Goal: Download file/media

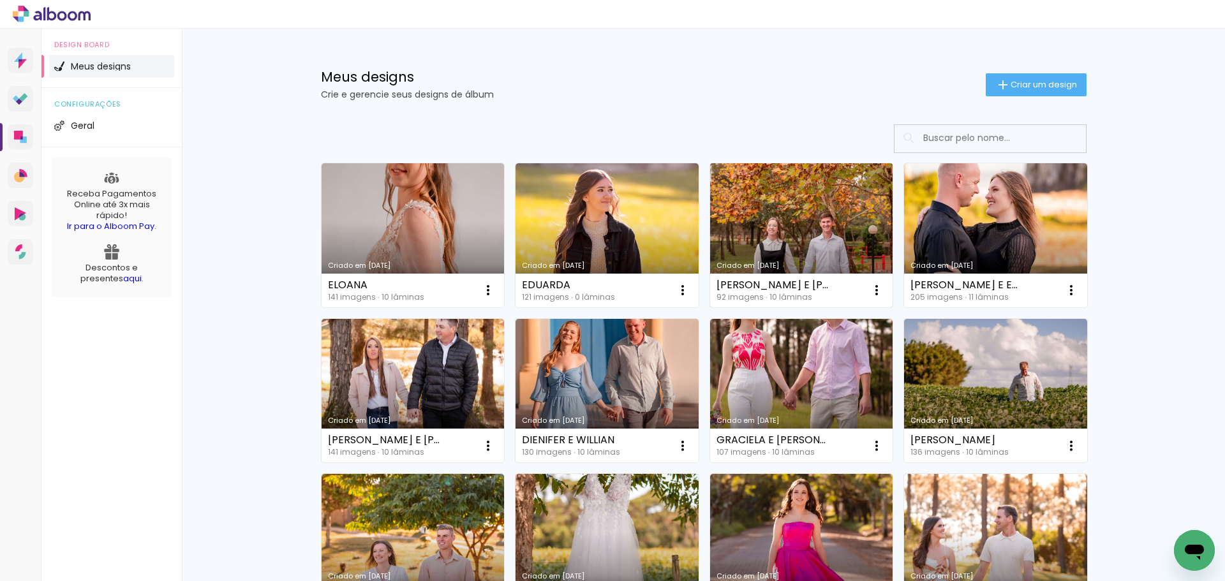
click at [851, 221] on link "Criado em [DATE]" at bounding box center [801, 235] width 183 height 144
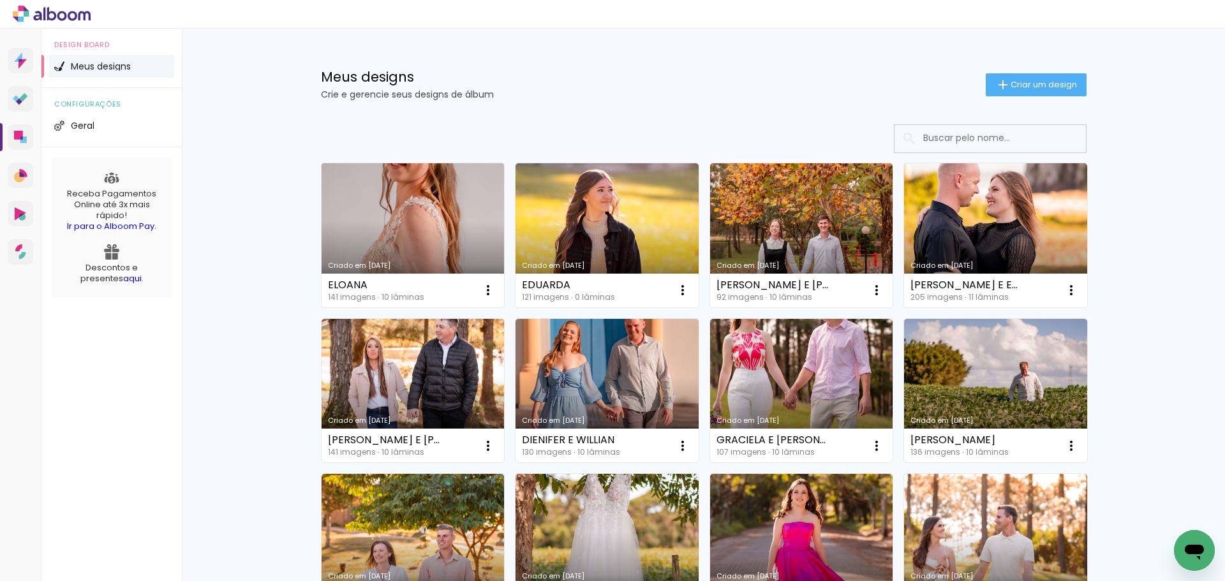
click at [411, 238] on link "Criado em [DATE]" at bounding box center [413, 235] width 183 height 144
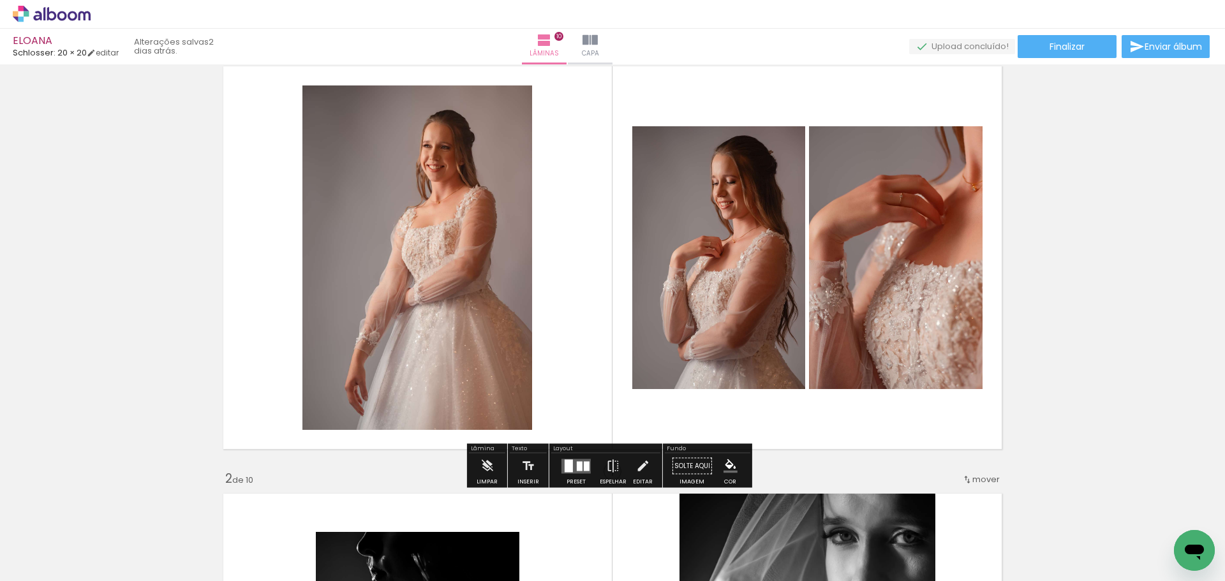
scroll to position [64, 0]
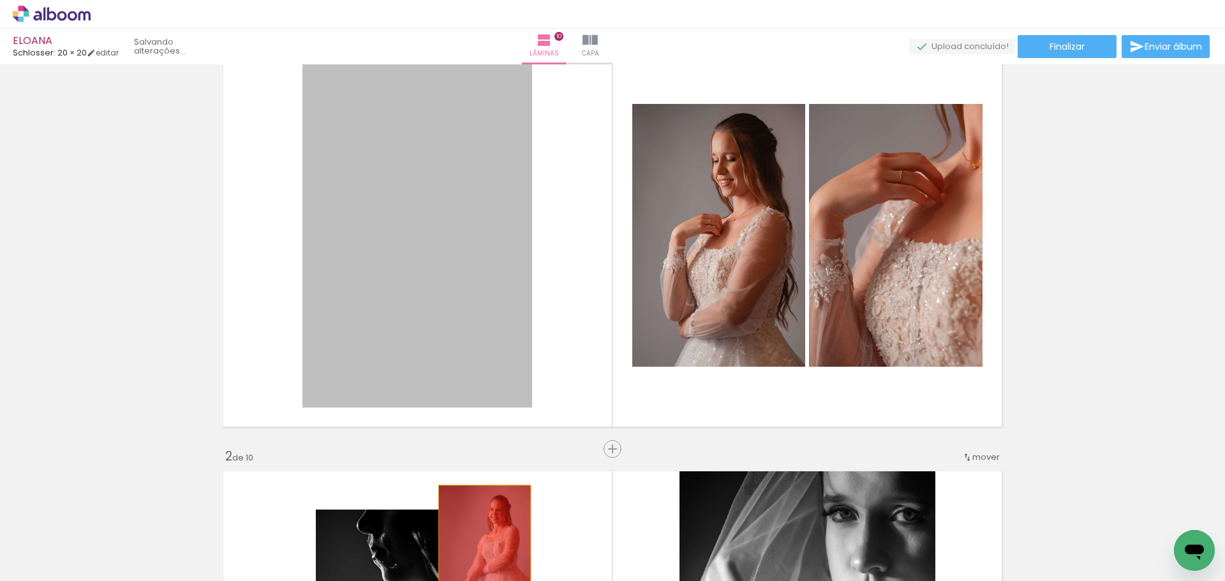
drag, startPoint x: 471, startPoint y: 270, endPoint x: 480, endPoint y: 555, distance: 284.8
click at [480, 555] on quentale-workspace at bounding box center [612, 290] width 1225 height 581
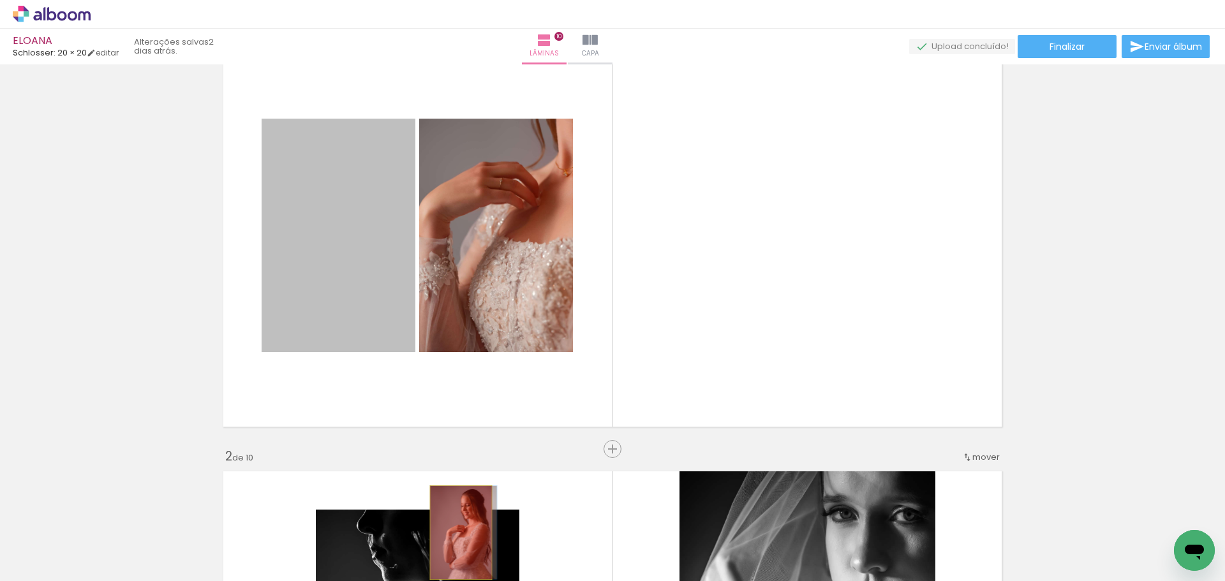
drag, startPoint x: 412, startPoint y: 352, endPoint x: 506, endPoint y: 318, distance: 99.5
click at [456, 534] on quentale-workspace at bounding box center [612, 290] width 1225 height 581
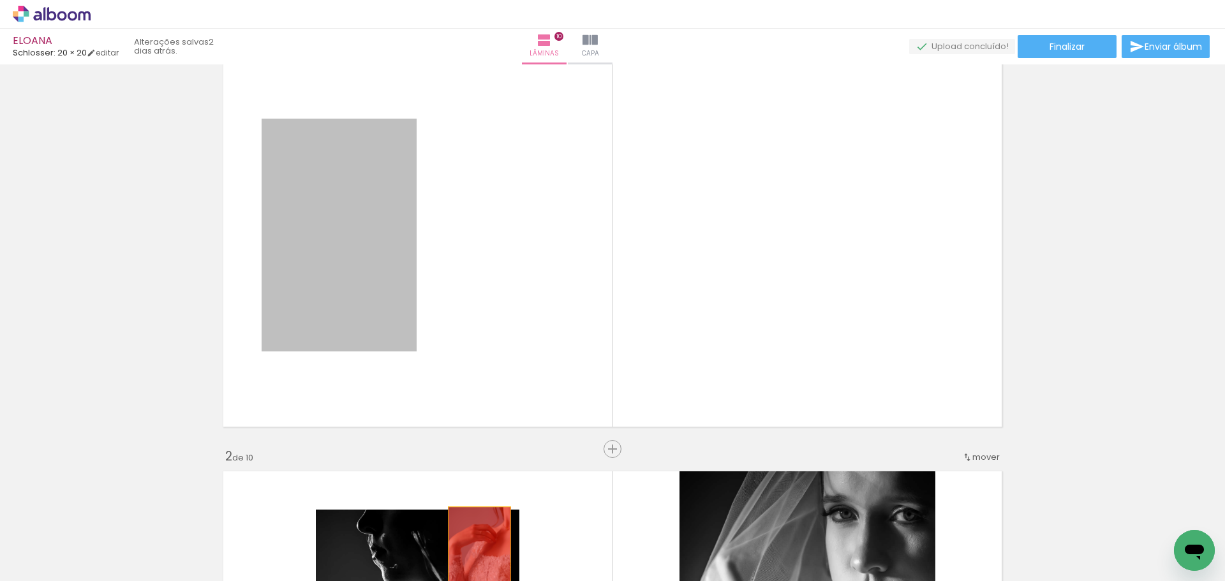
drag, startPoint x: 360, startPoint y: 257, endPoint x: 475, endPoint y: 554, distance: 318.8
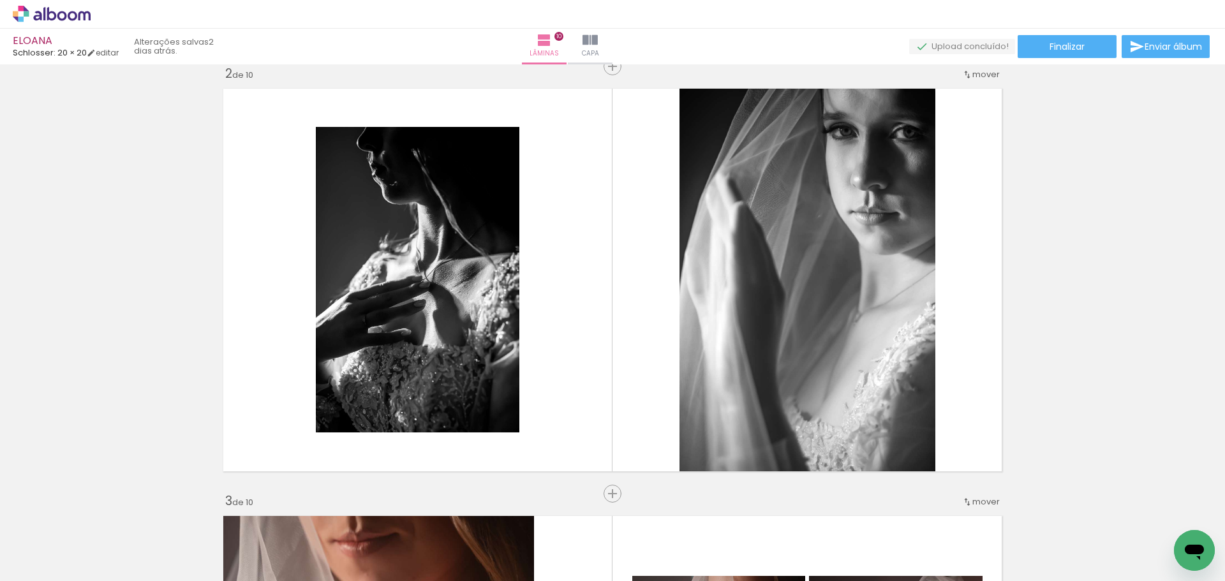
scroll to position [0, 1428]
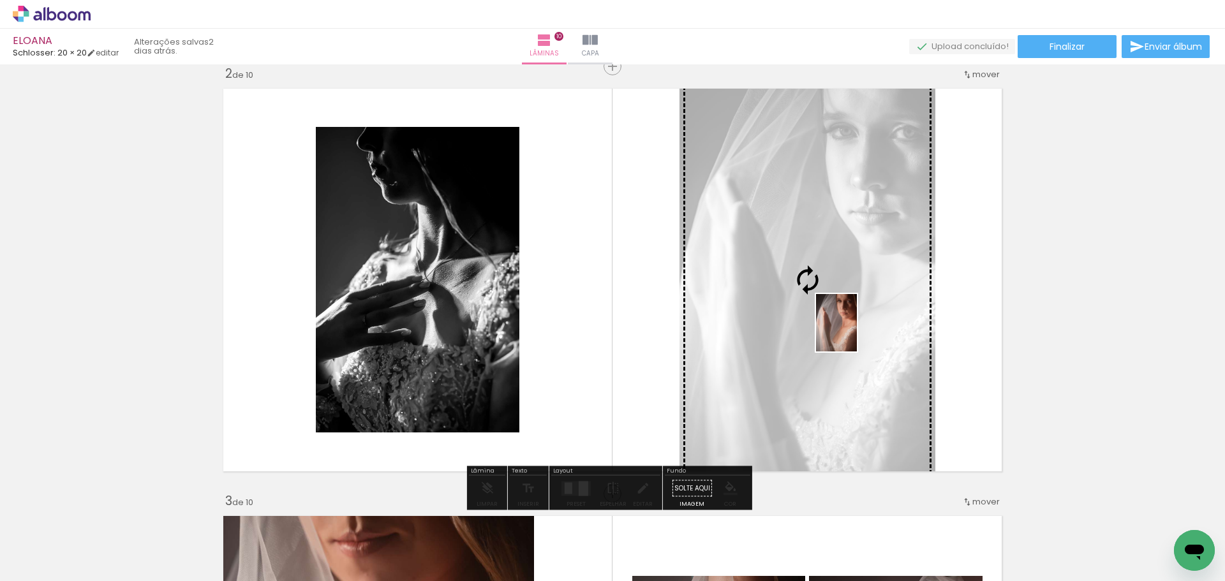
drag, startPoint x: 930, startPoint y: 539, endPoint x: 855, endPoint y: 333, distance: 219.5
click at [855, 333] on quentale-workspace at bounding box center [612, 290] width 1225 height 581
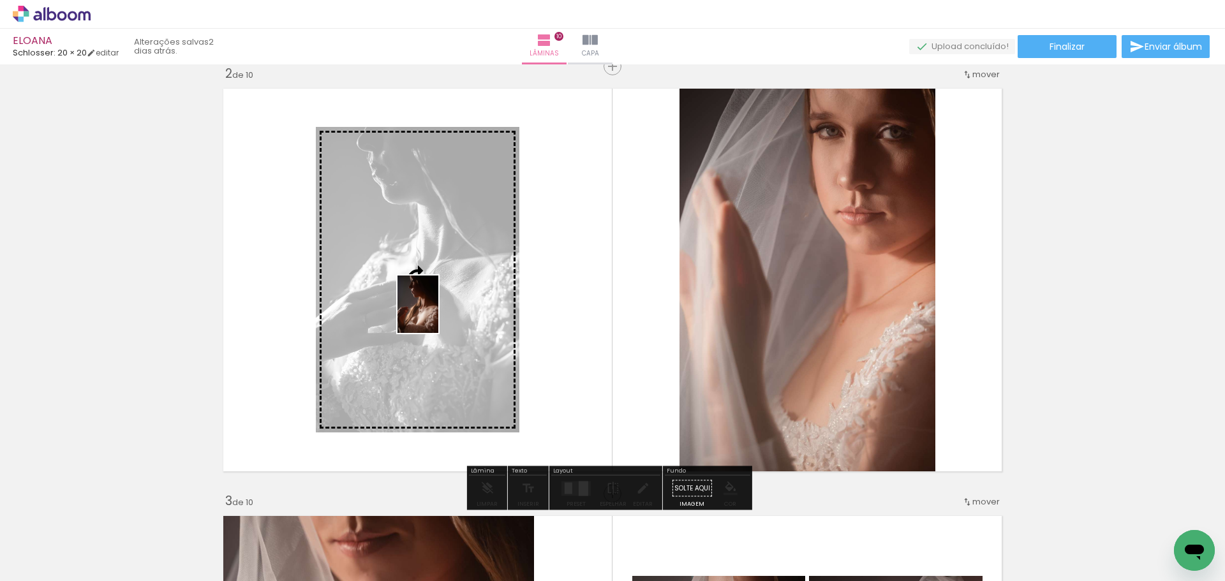
drag, startPoint x: 449, startPoint y: 403, endPoint x: 436, endPoint y: 314, distance: 90.3
click at [436, 314] on quentale-workspace at bounding box center [612, 290] width 1225 height 581
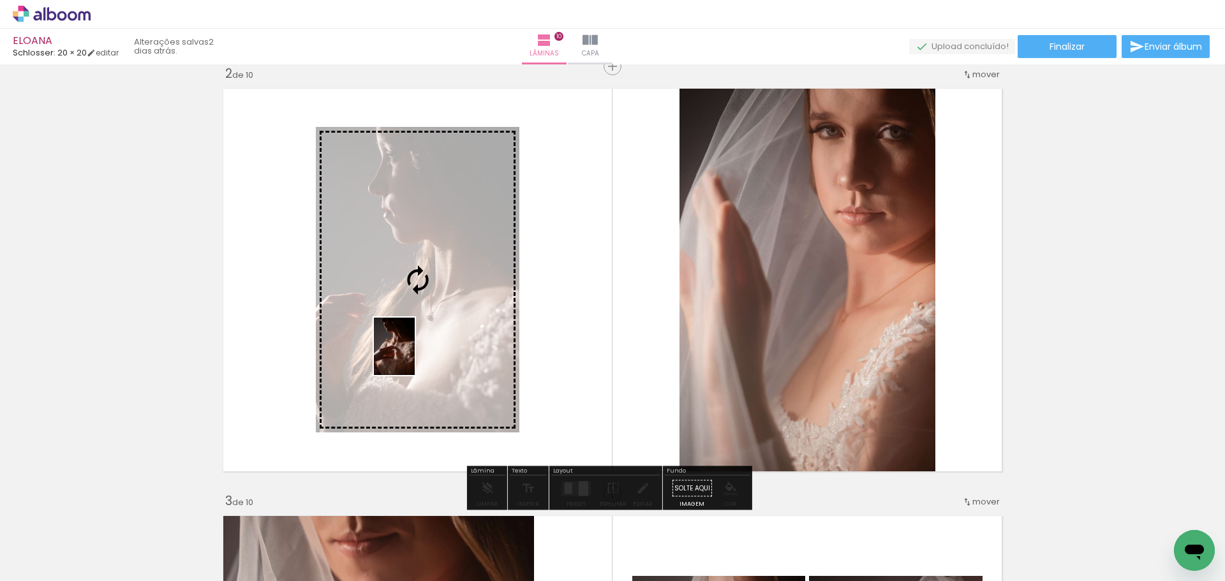
drag, startPoint x: 359, startPoint y: 488, endPoint x: 412, endPoint y: 356, distance: 142.6
click at [412, 356] on quentale-workspace at bounding box center [612, 290] width 1225 height 581
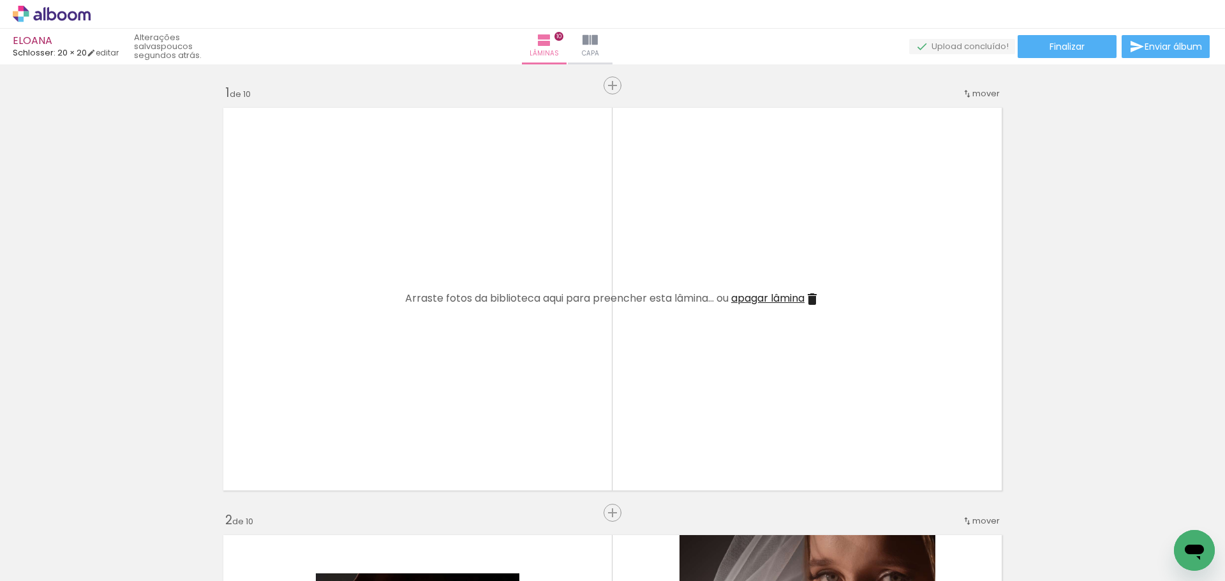
scroll to position [0, 2074]
click at [811, 300] on iron-icon at bounding box center [812, 299] width 15 height 15
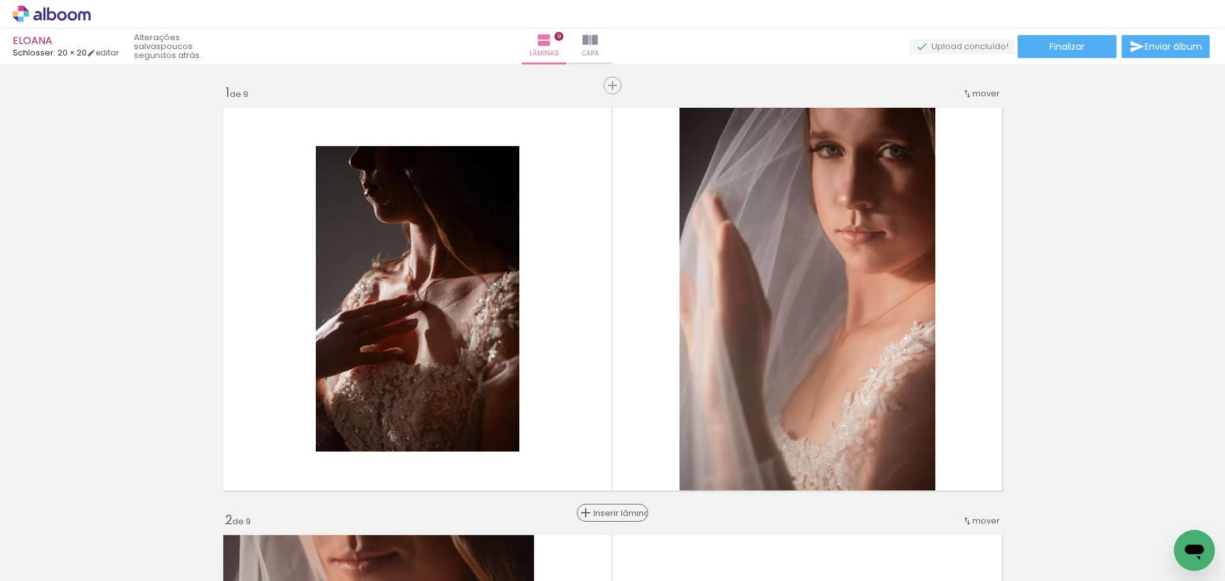
scroll to position [319, 0]
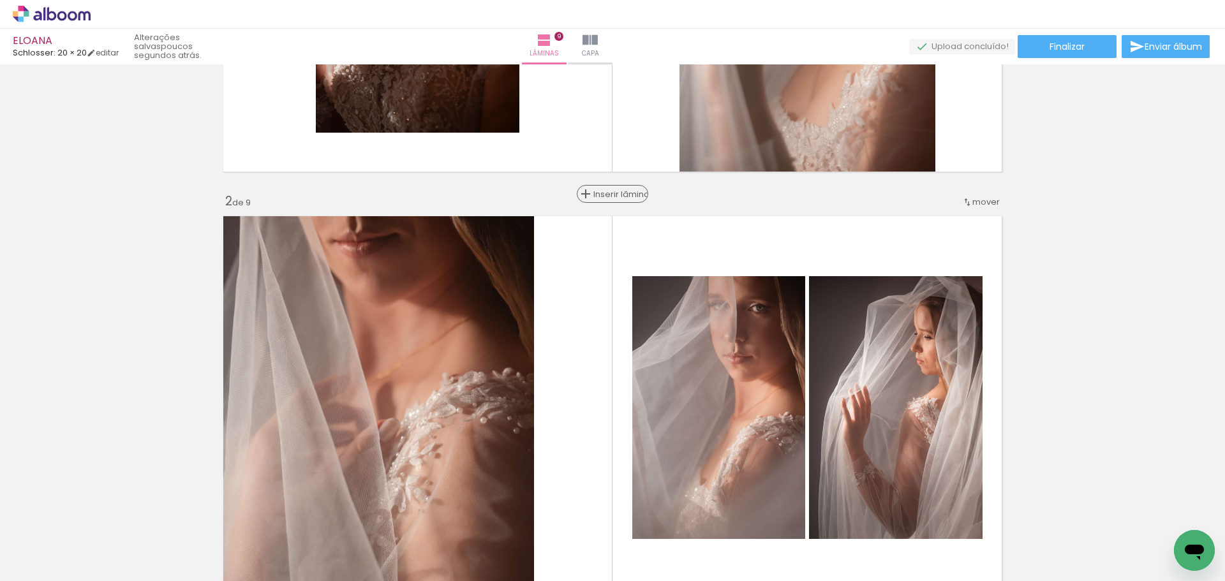
click at [613, 194] on span "Inserir lâmina" at bounding box center [619, 194] width 50 height 8
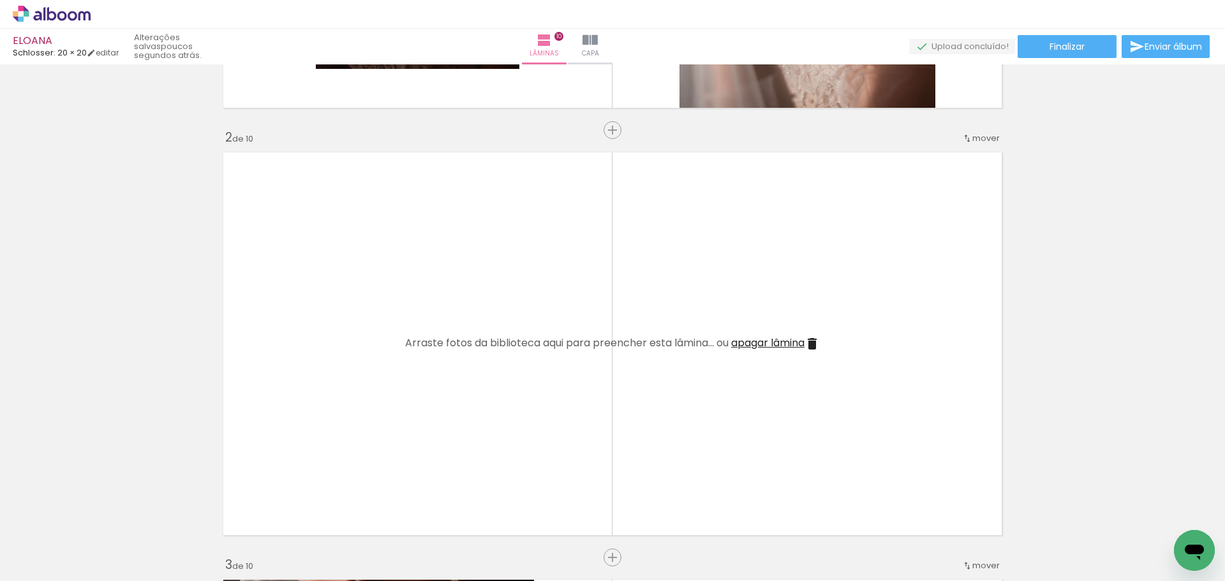
scroll to position [0, 2131]
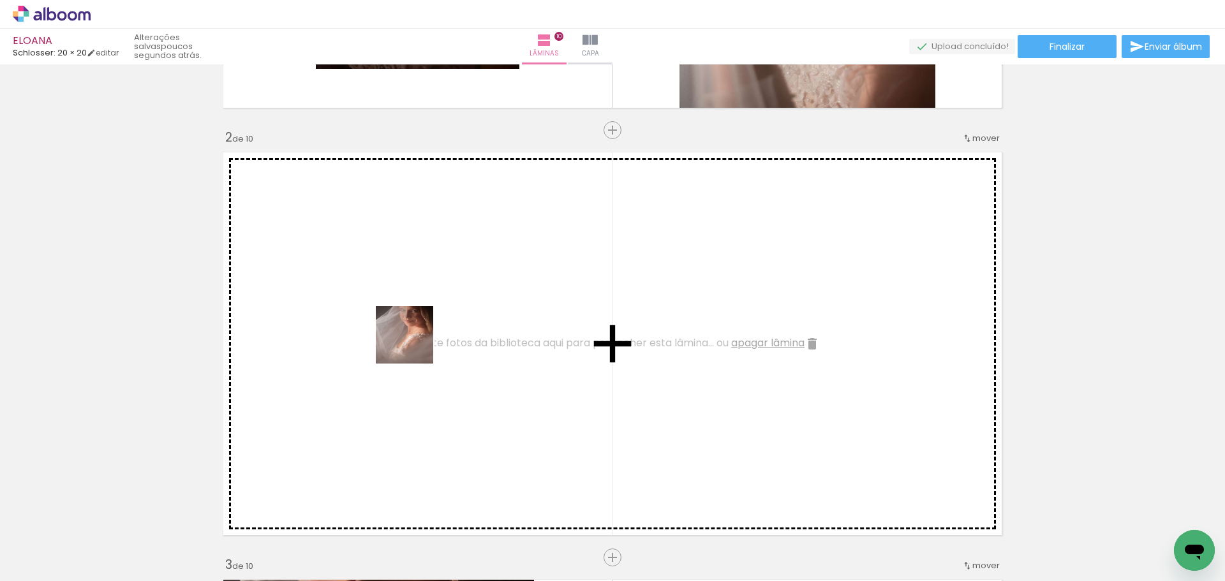
drag, startPoint x: 513, startPoint y: 542, endPoint x: 654, endPoint y: 522, distance: 141.9
click at [414, 343] on quentale-workspace at bounding box center [612, 290] width 1225 height 581
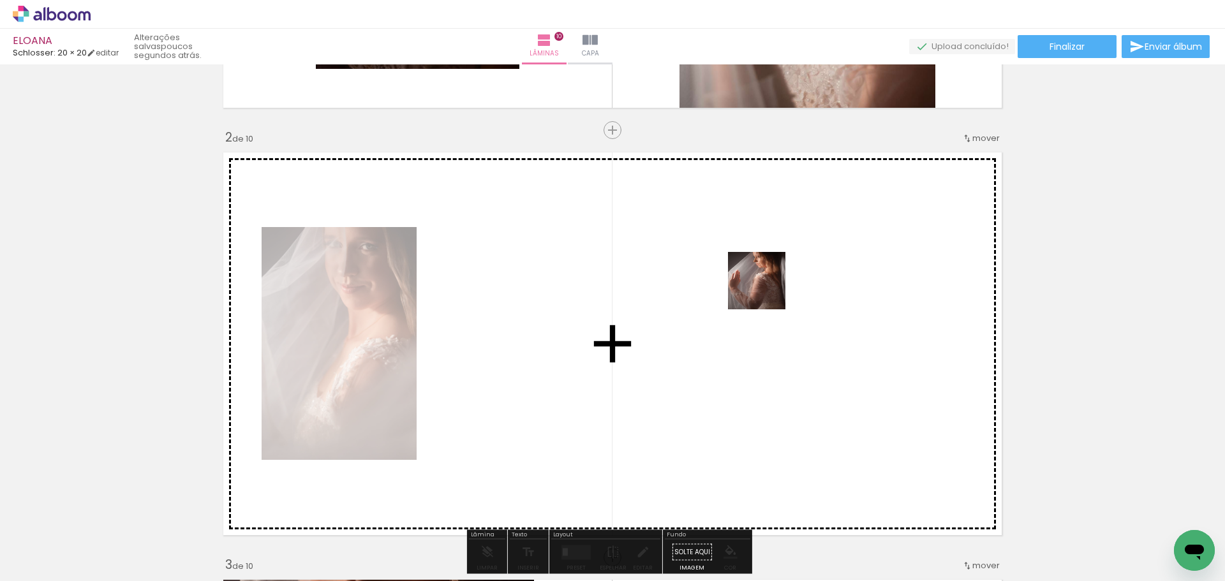
drag, startPoint x: 940, startPoint y: 545, endPoint x: 765, endPoint y: 287, distance: 312.4
click at [765, 287] on quentale-workspace at bounding box center [612, 290] width 1225 height 581
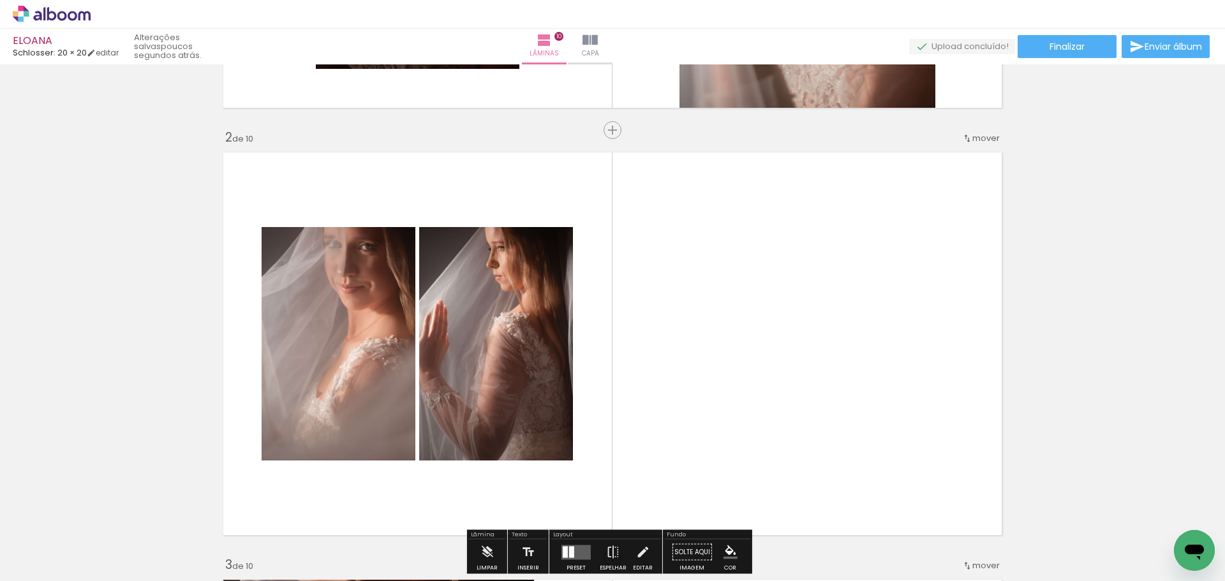
scroll to position [0, 2529]
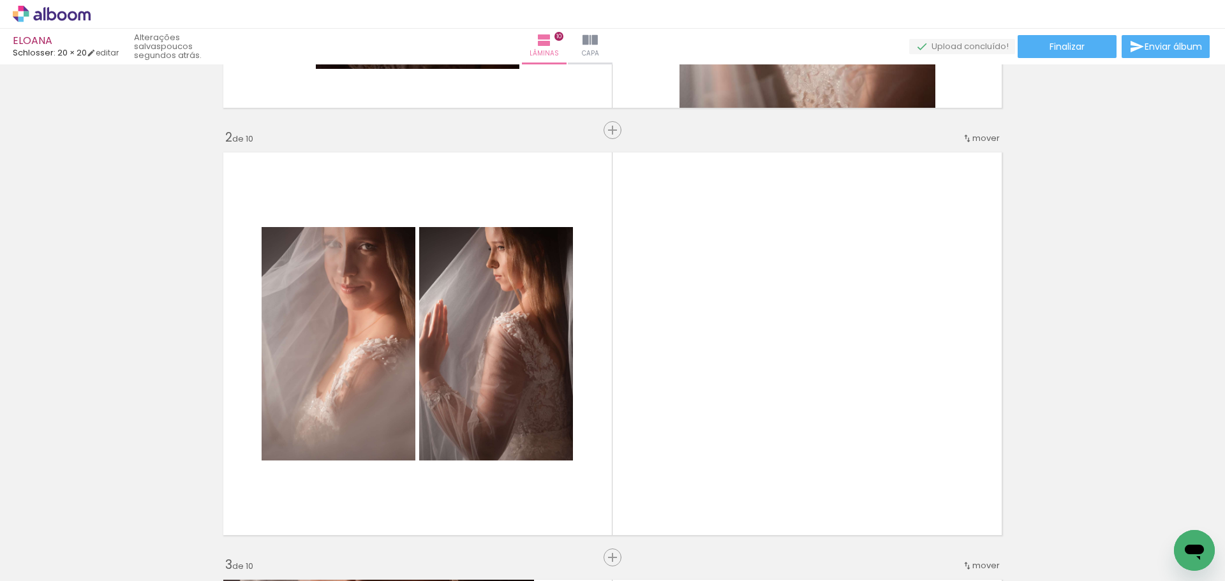
drag, startPoint x: 688, startPoint y: 556, endPoint x: 743, endPoint y: 315, distance: 247.4
click at [743, 315] on quentale-workspace at bounding box center [612, 290] width 1225 height 581
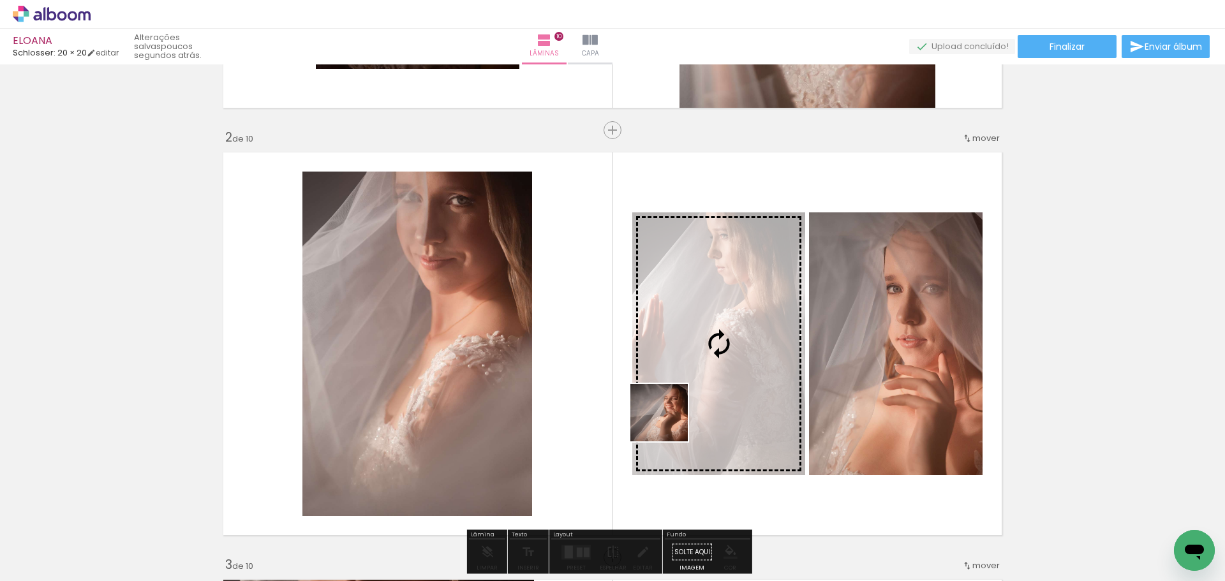
drag, startPoint x: 772, startPoint y: 449, endPoint x: 603, endPoint y: 408, distance: 173.4
click at [603, 408] on quentale-workspace at bounding box center [612, 290] width 1225 height 581
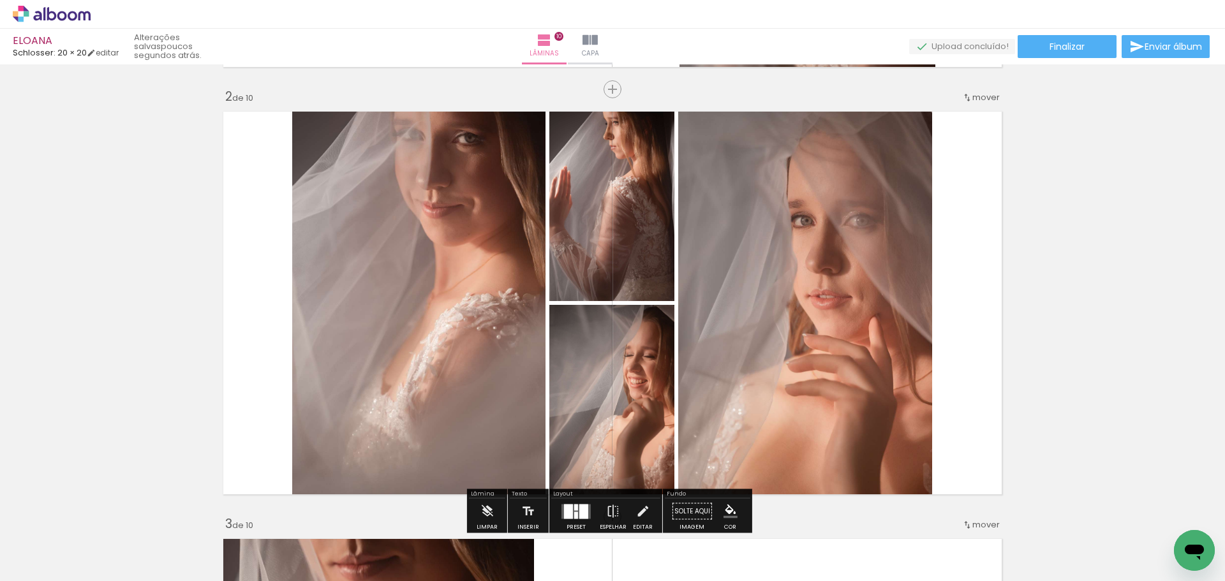
scroll to position [447, 0]
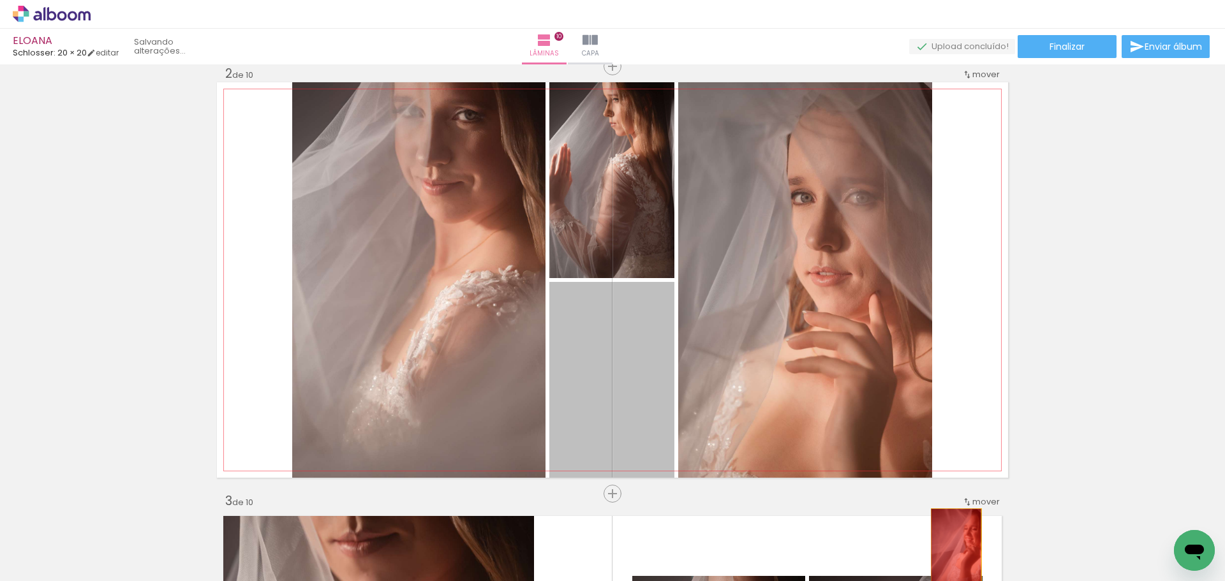
drag, startPoint x: 682, startPoint y: 435, endPoint x: 952, endPoint y: 547, distance: 291.8
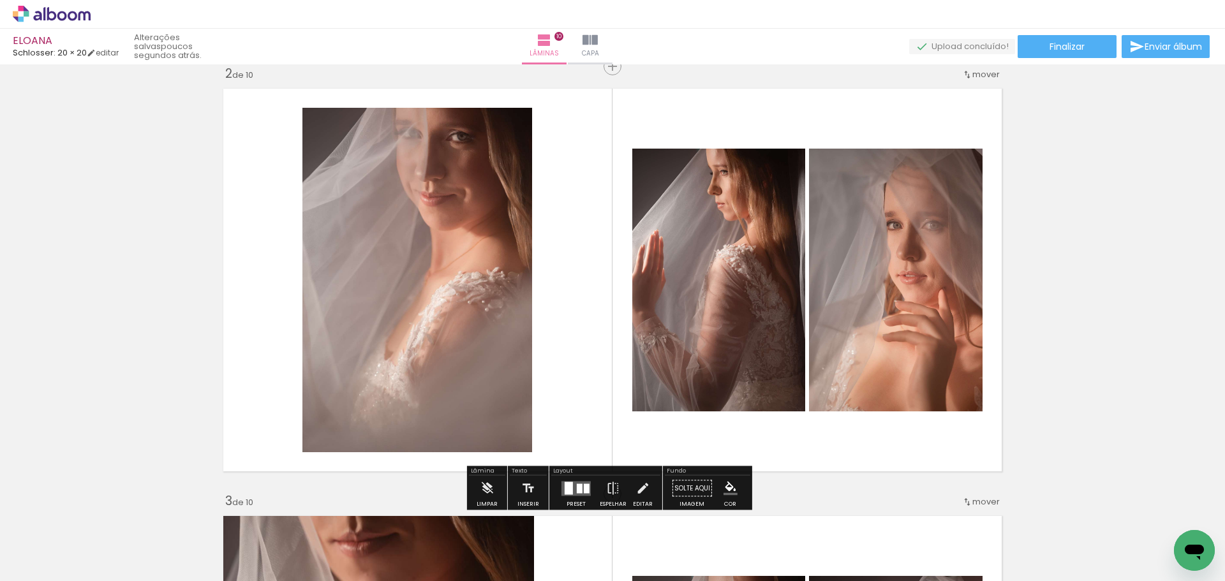
drag, startPoint x: 827, startPoint y: 544, endPoint x: 736, endPoint y: 417, distance: 155.9
click at [711, 347] on quentale-workspace at bounding box center [612, 290] width 1225 height 581
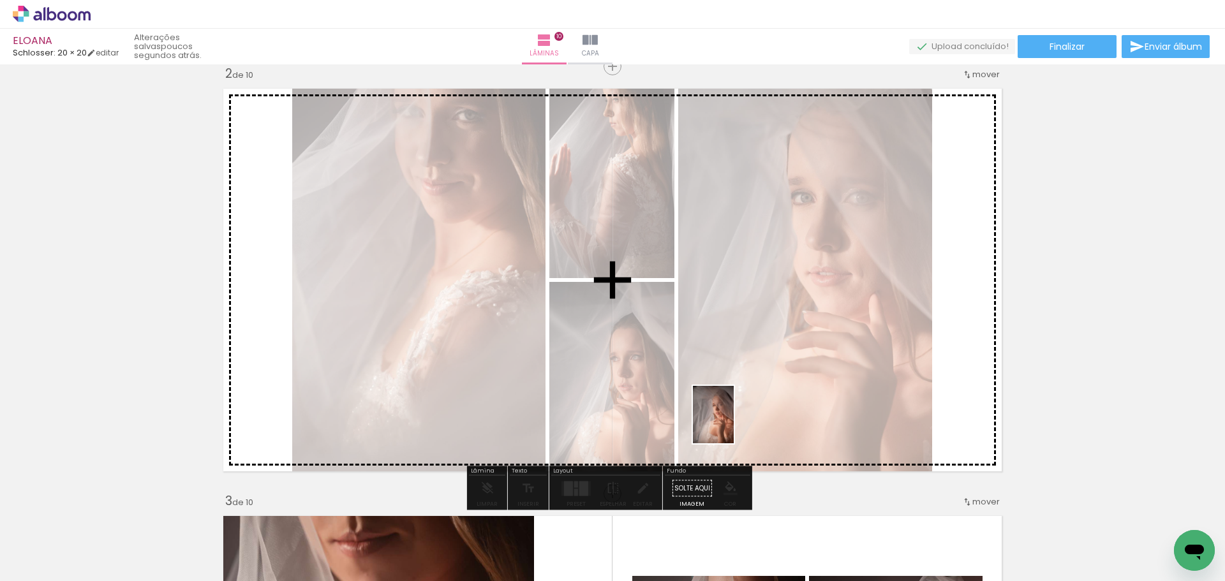
drag, startPoint x: 746, startPoint y: 515, endPoint x: 730, endPoint y: 421, distance: 95.8
click at [730, 421] on quentale-workspace at bounding box center [612, 290] width 1225 height 581
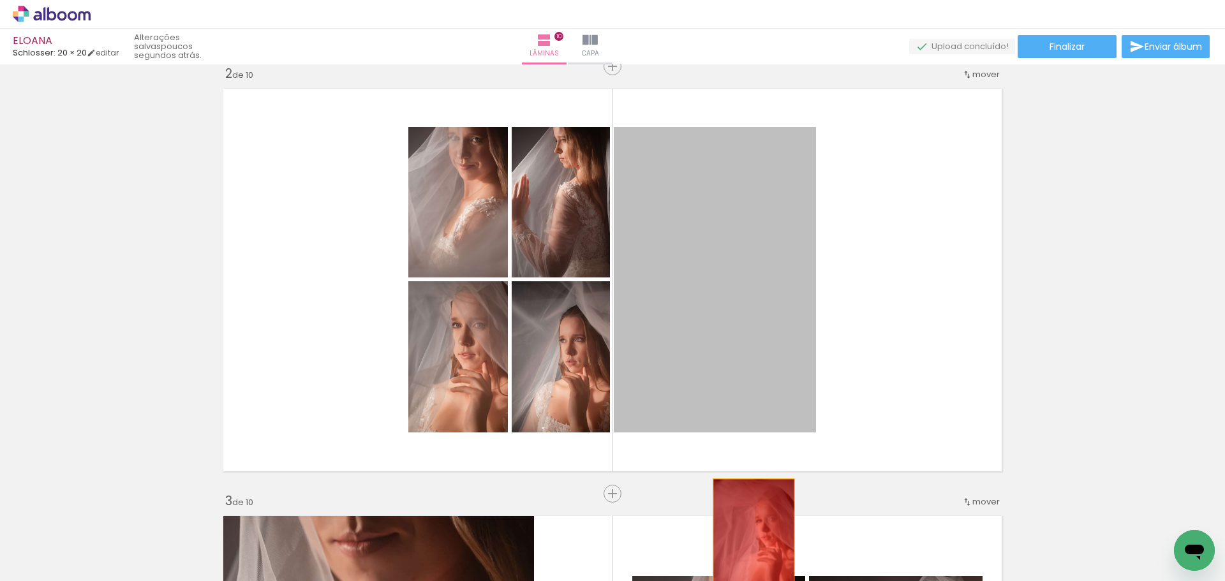
drag, startPoint x: 745, startPoint y: 338, endPoint x: 749, endPoint y: 541, distance: 202.4
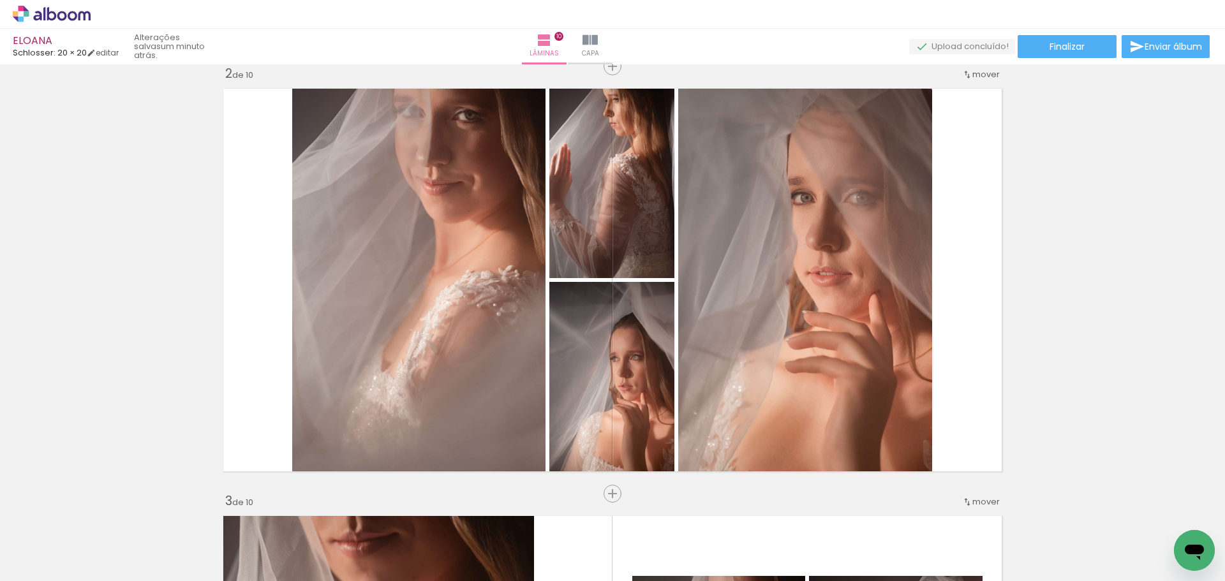
scroll to position [0, 2194]
drag, startPoint x: 595, startPoint y: 551, endPoint x: 701, endPoint y: 581, distance: 109.9
click at [490, 378] on quentale-workspace at bounding box center [612, 290] width 1225 height 581
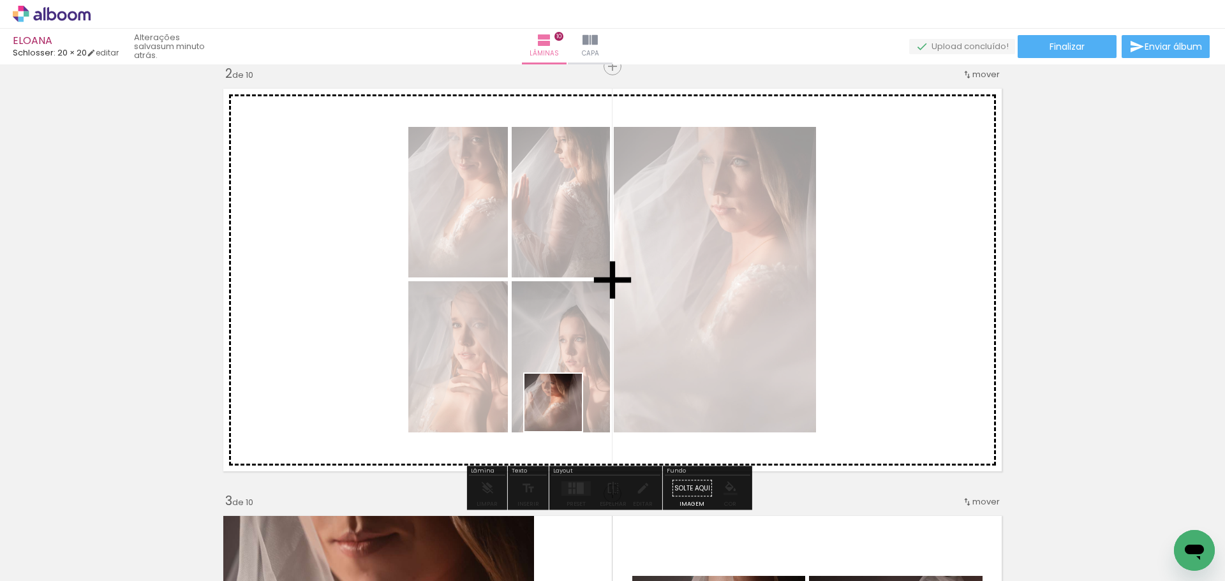
drag, startPoint x: 655, startPoint y: 554, endPoint x: 576, endPoint y: 391, distance: 181.3
click at [536, 387] on quentale-workspace at bounding box center [612, 290] width 1225 height 581
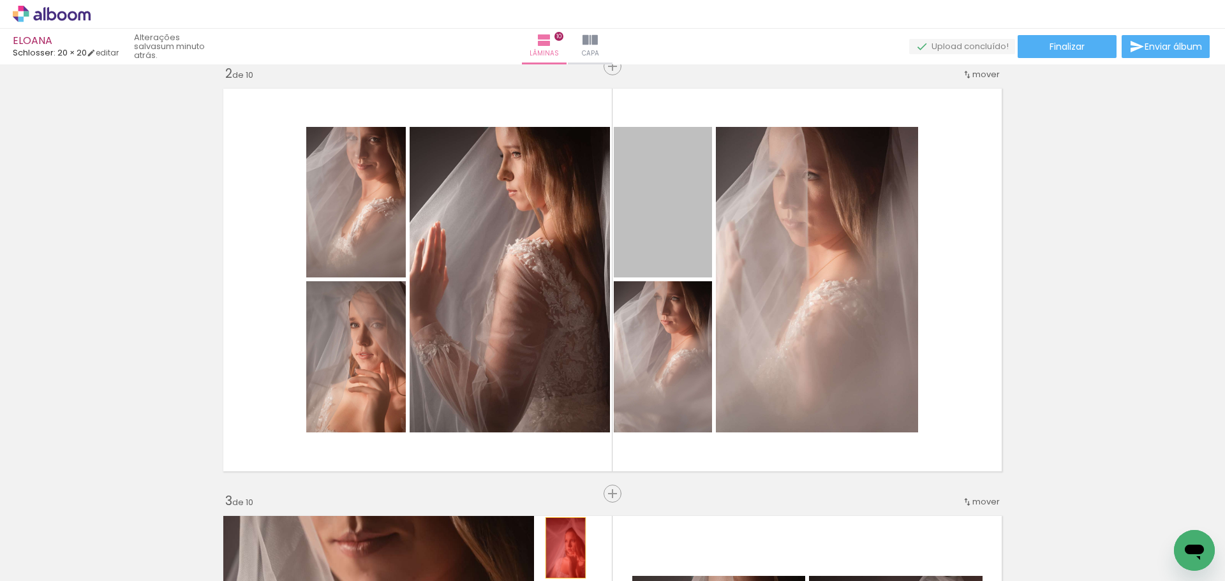
drag, startPoint x: 666, startPoint y: 237, endPoint x: 564, endPoint y: 554, distance: 333.4
click at [564, 554] on quentale-workspace at bounding box center [612, 290] width 1225 height 581
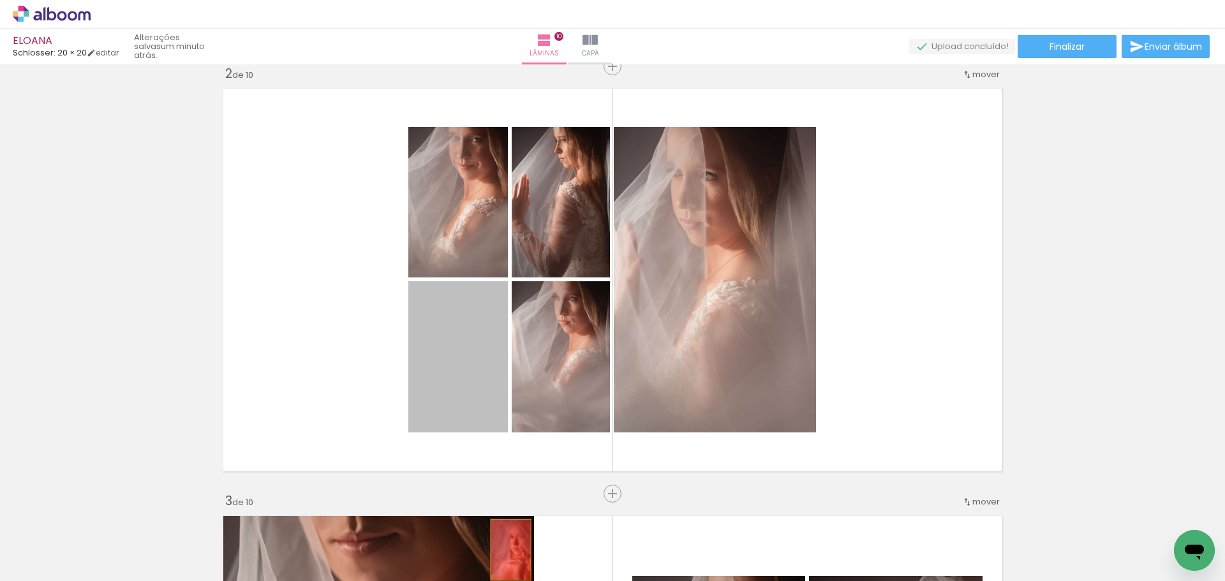
drag, startPoint x: 461, startPoint y: 372, endPoint x: 736, endPoint y: 399, distance: 276.4
click at [507, 550] on quentale-workspace at bounding box center [612, 290] width 1225 height 581
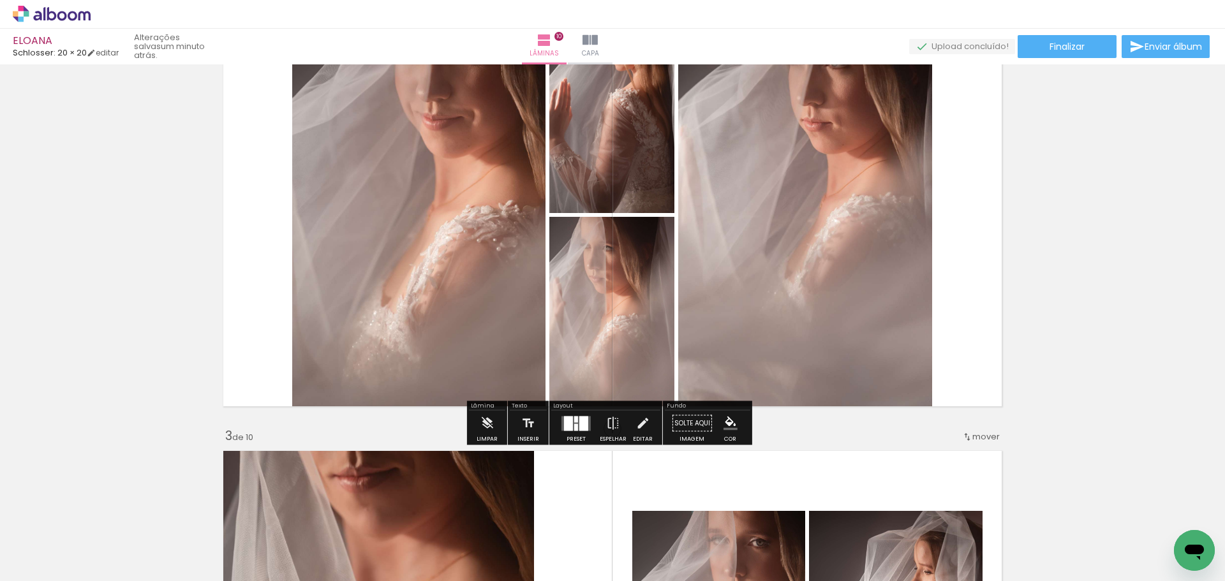
scroll to position [511, 0]
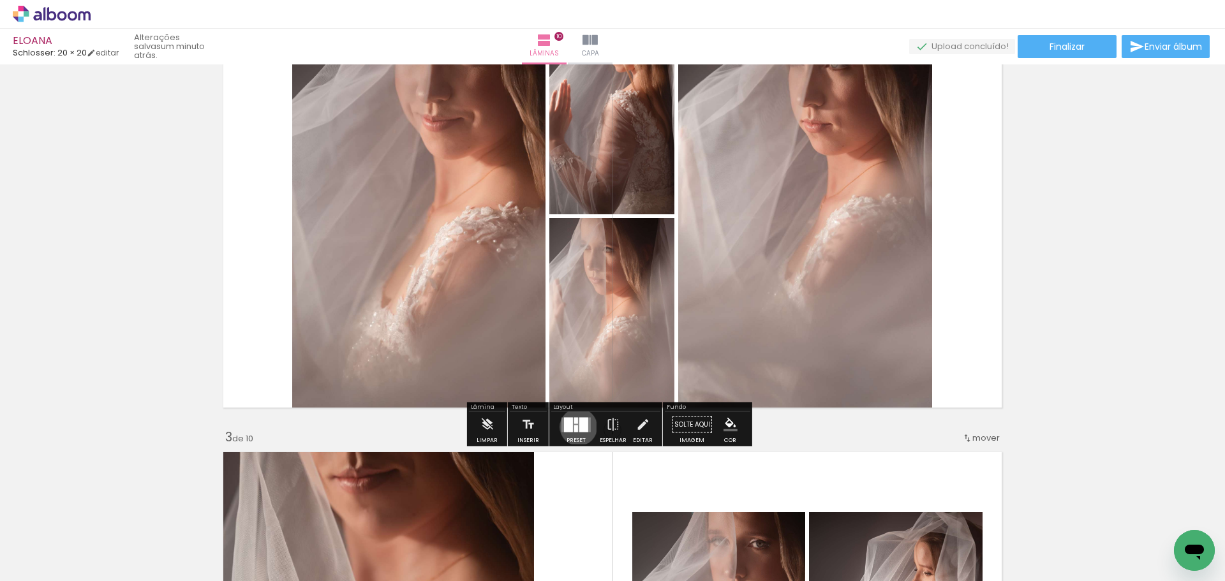
click at [576, 427] on quentale-layouter at bounding box center [576, 424] width 29 height 15
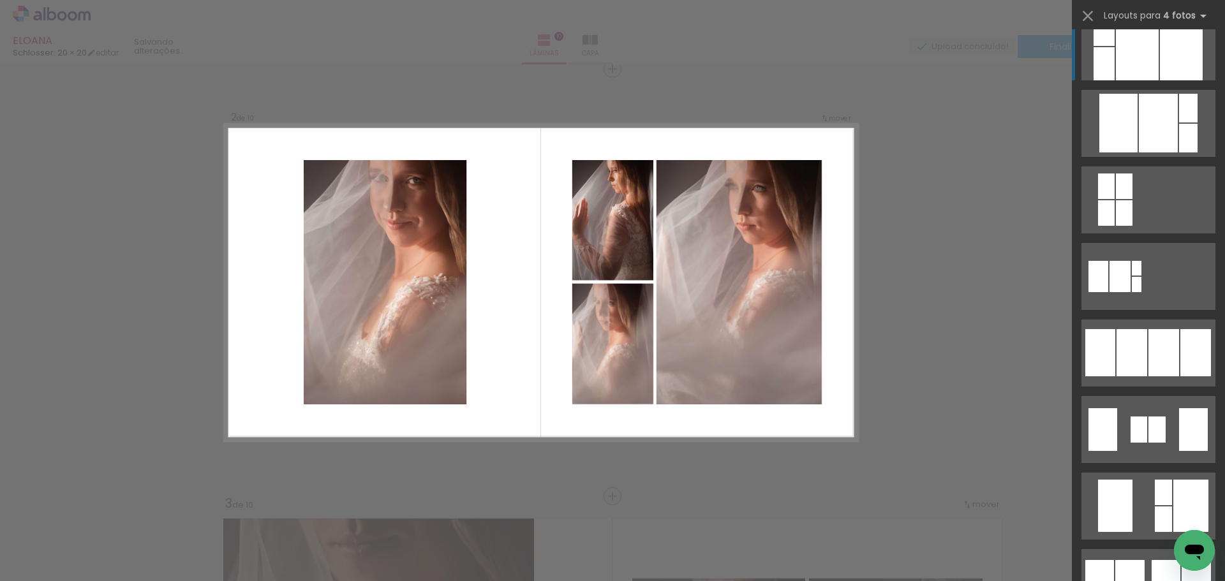
scroll to position [957, 0]
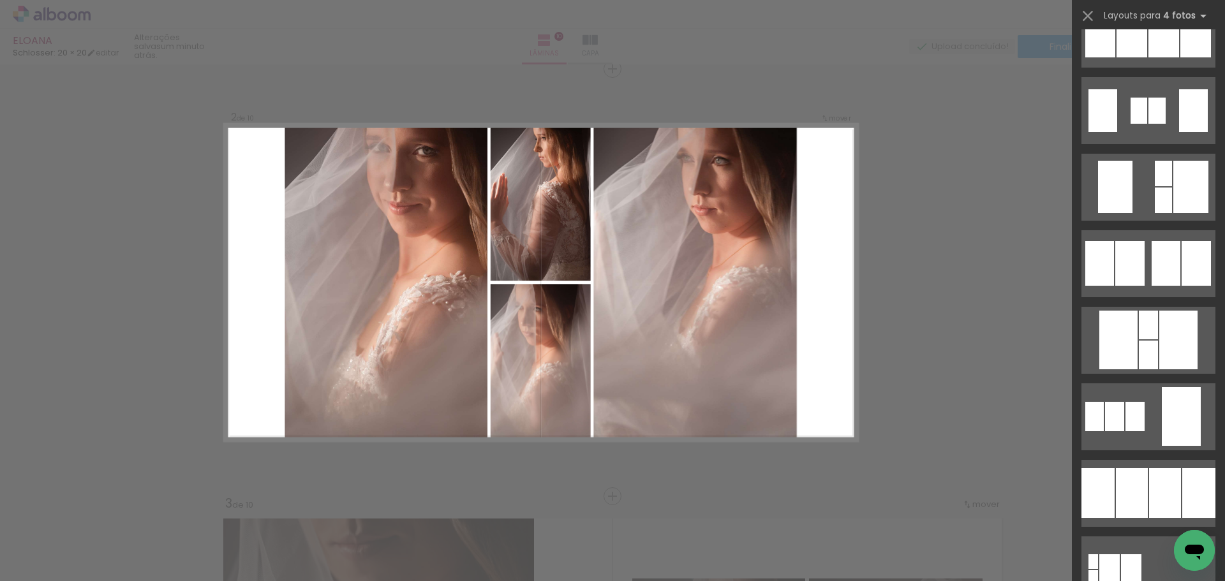
click at [1152, 377] on div at bounding box center [1148, 412] width 153 height 77
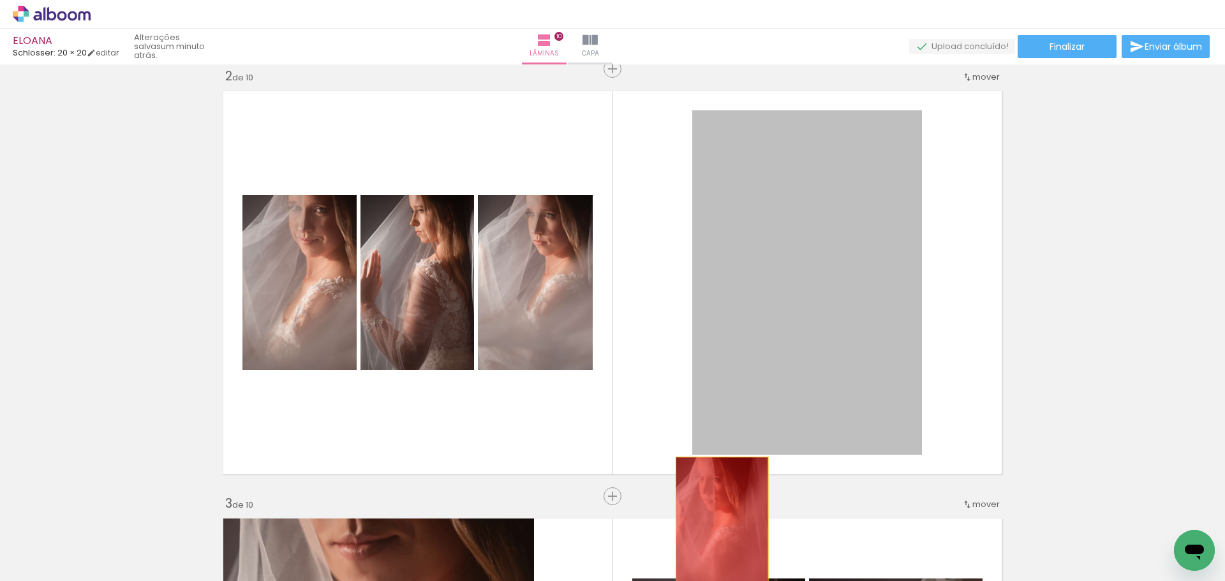
drag, startPoint x: 826, startPoint y: 314, endPoint x: 715, endPoint y: 539, distance: 250.6
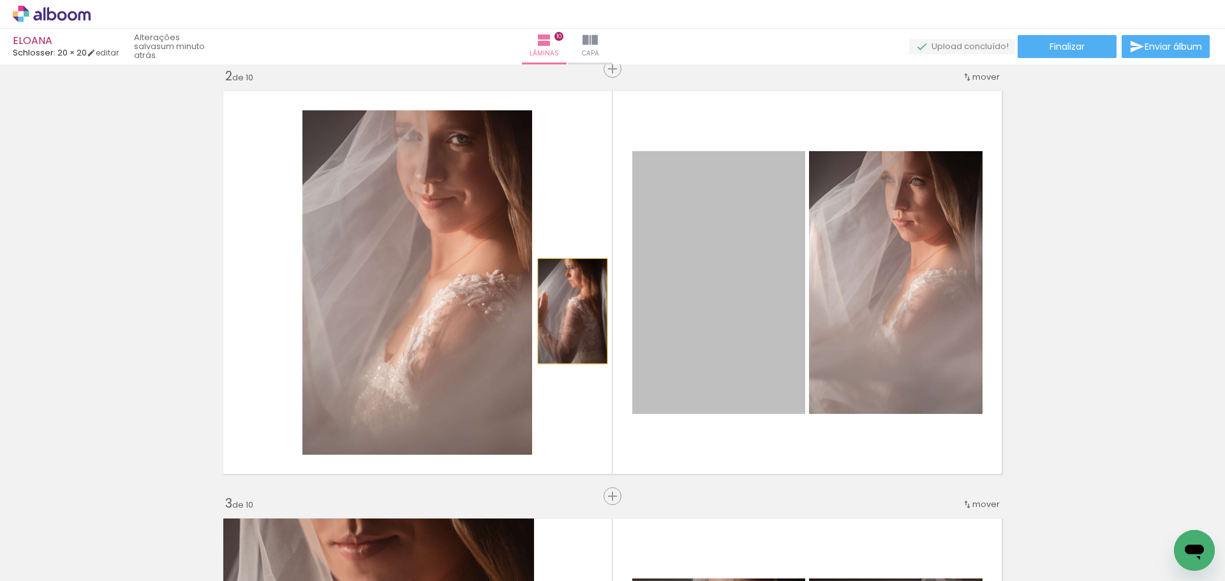
drag, startPoint x: 620, startPoint y: 313, endPoint x: 524, endPoint y: 307, distance: 95.9
click at [0, 0] on slot at bounding box center [0, 0] width 0 height 0
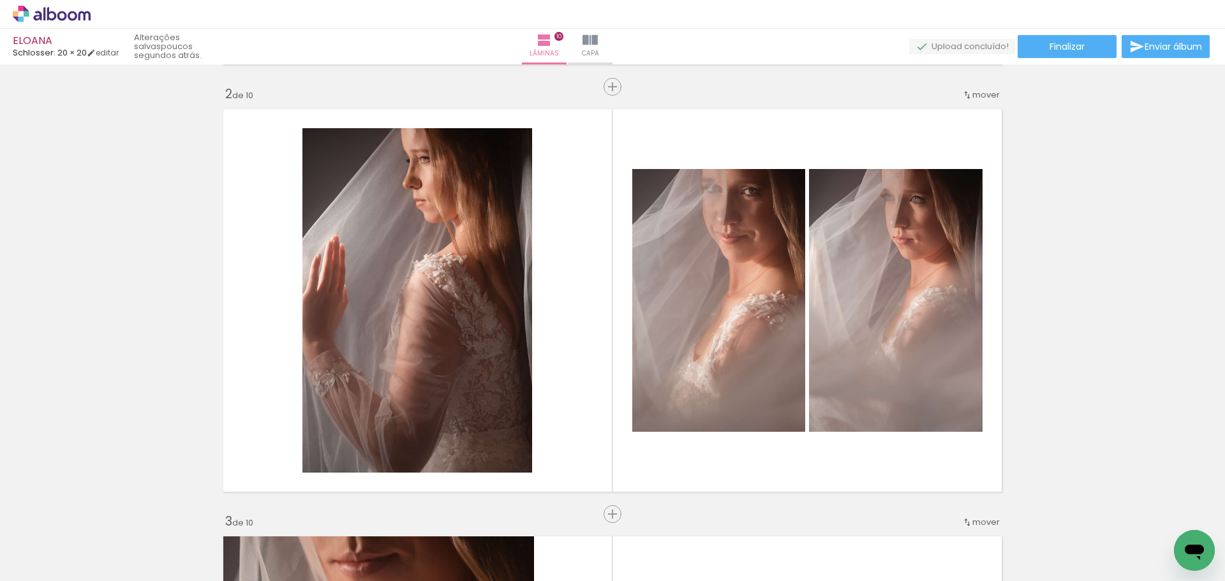
scroll to position [447, 0]
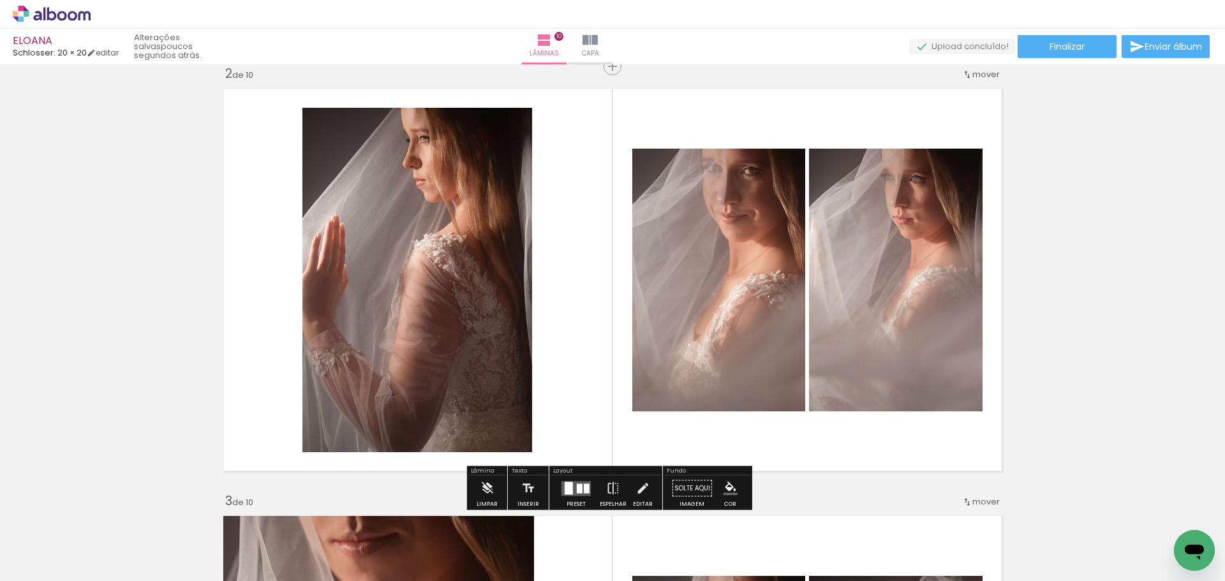
click at [584, 477] on div at bounding box center [576, 489] width 34 height 26
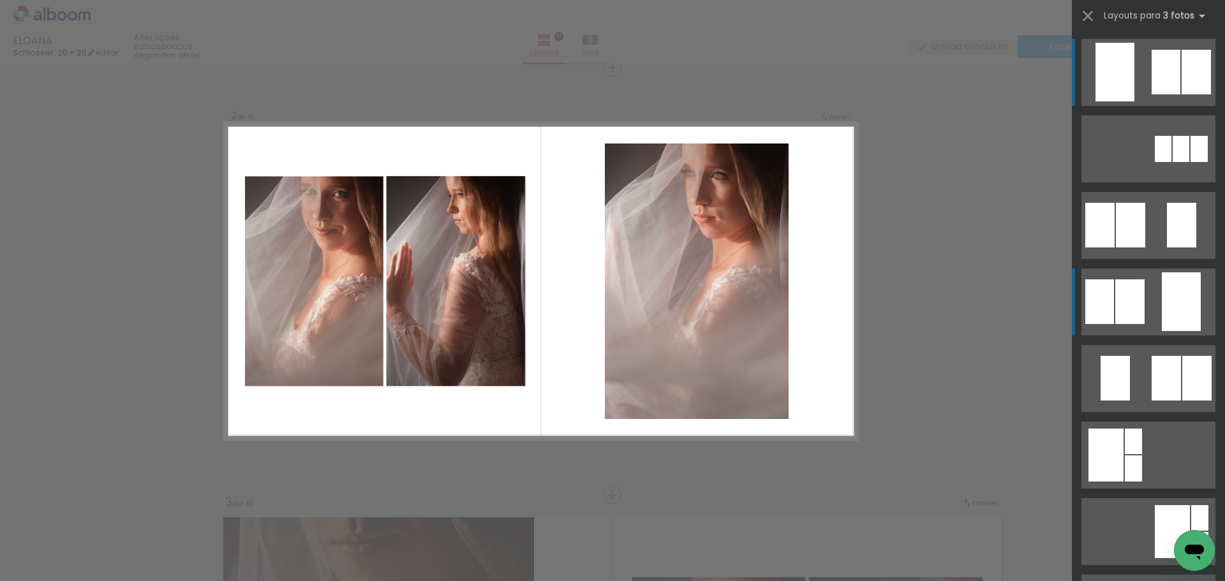
scroll to position [444, 0]
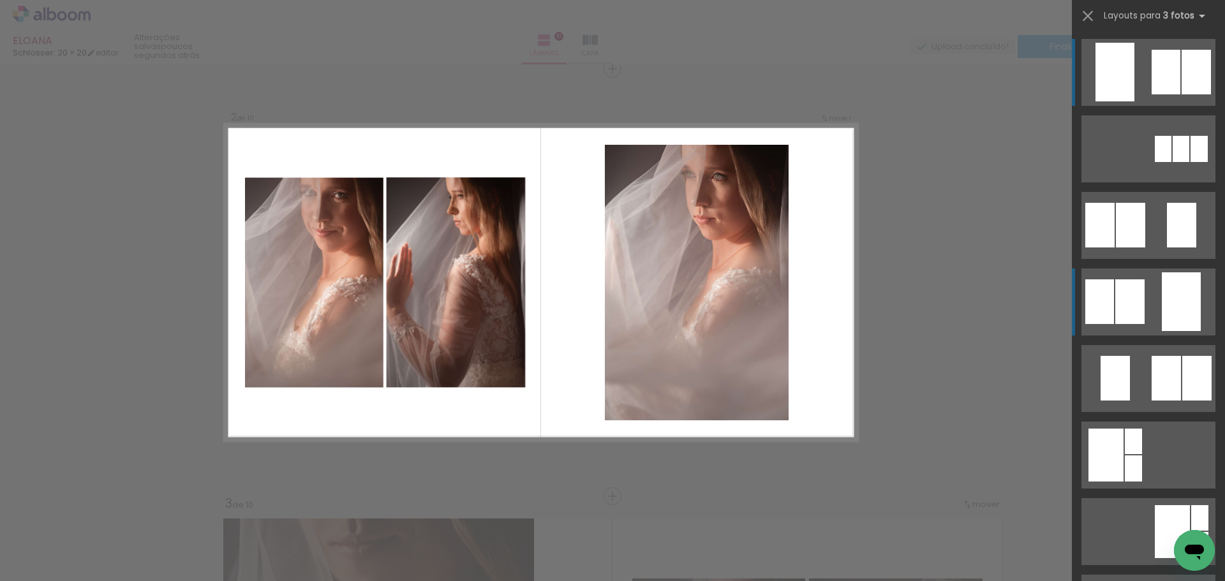
click at [1163, 306] on div at bounding box center [1181, 302] width 39 height 59
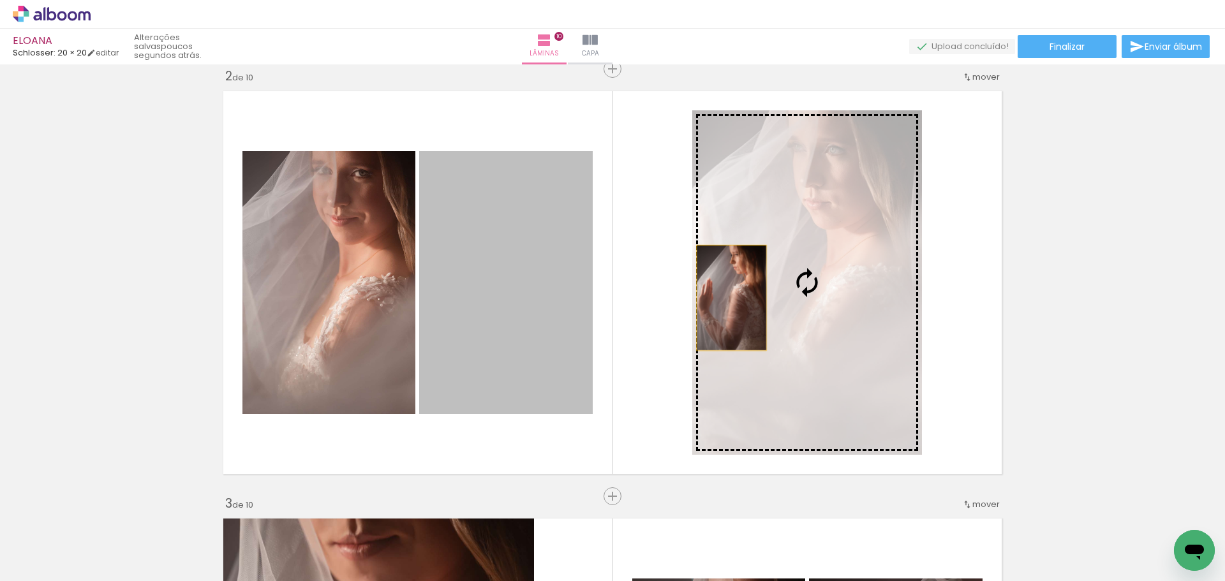
drag, startPoint x: 476, startPoint y: 292, endPoint x: 727, endPoint y: 298, distance: 250.9
click at [0, 0] on slot at bounding box center [0, 0] width 0 height 0
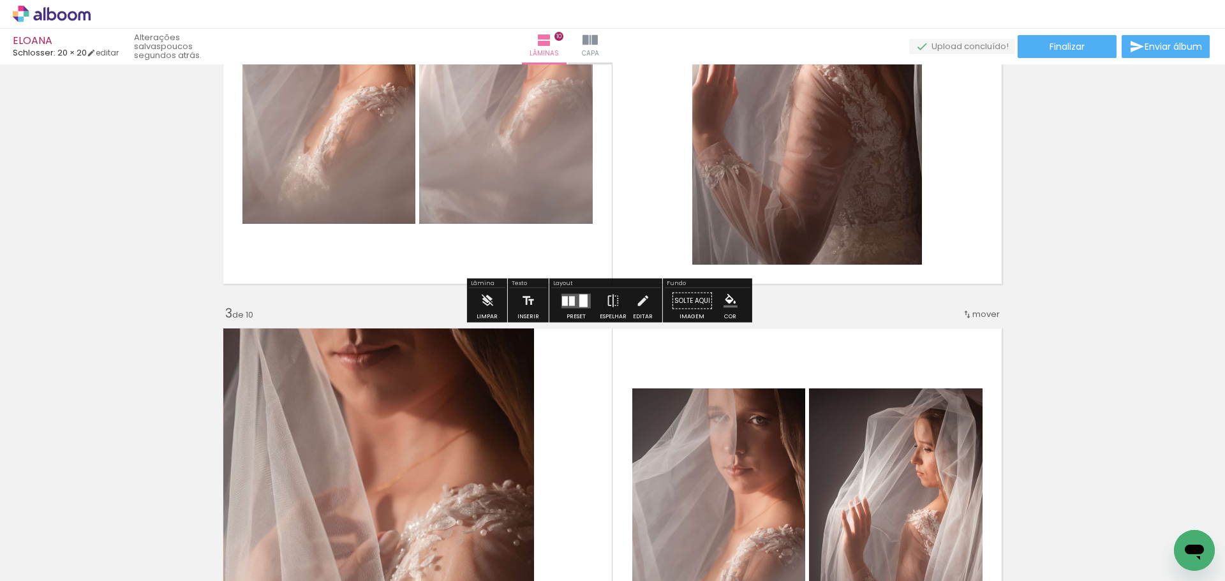
scroll to position [636, 0]
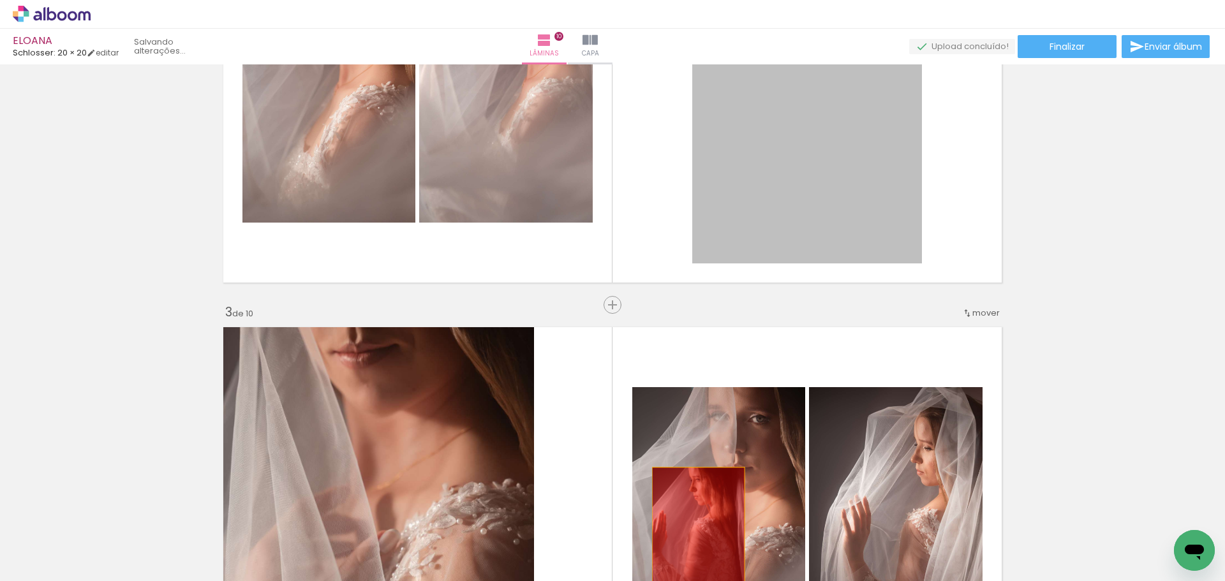
drag, startPoint x: 809, startPoint y: 175, endPoint x: 692, endPoint y: 539, distance: 382.3
click at [692, 539] on quentale-workspace at bounding box center [612, 290] width 1225 height 581
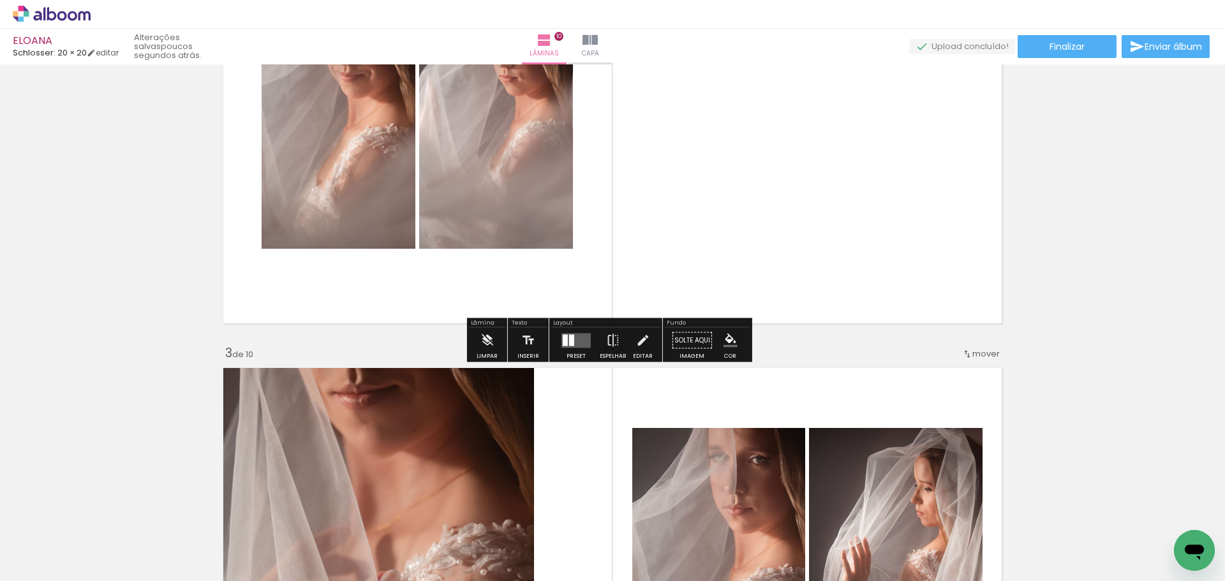
scroll to position [572, 0]
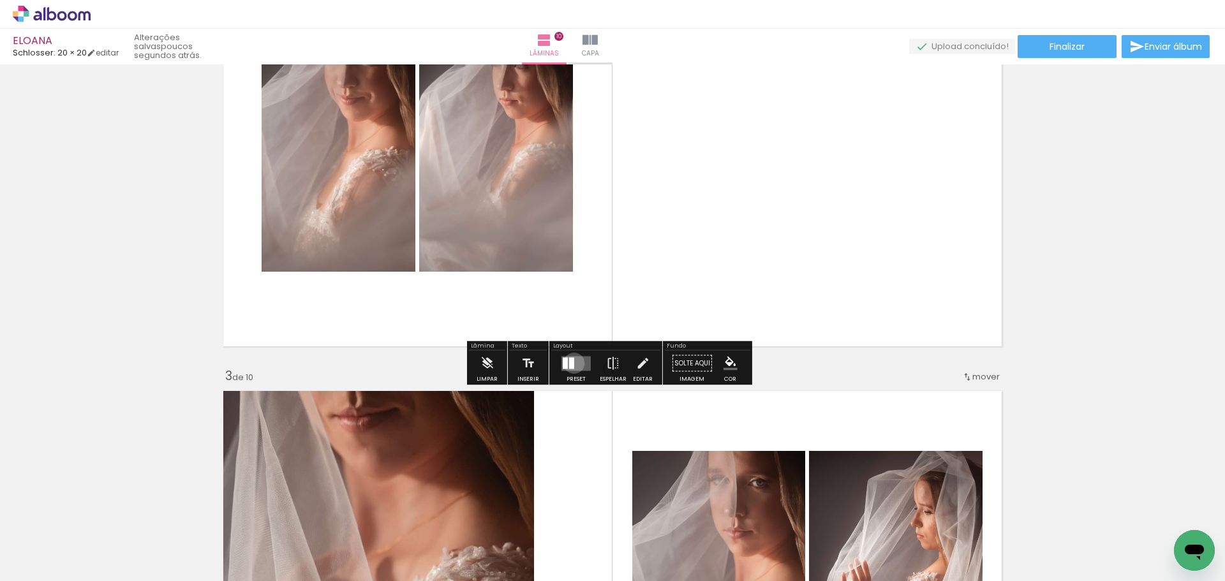
click at [571, 363] on div at bounding box center [571, 362] width 5 height 11
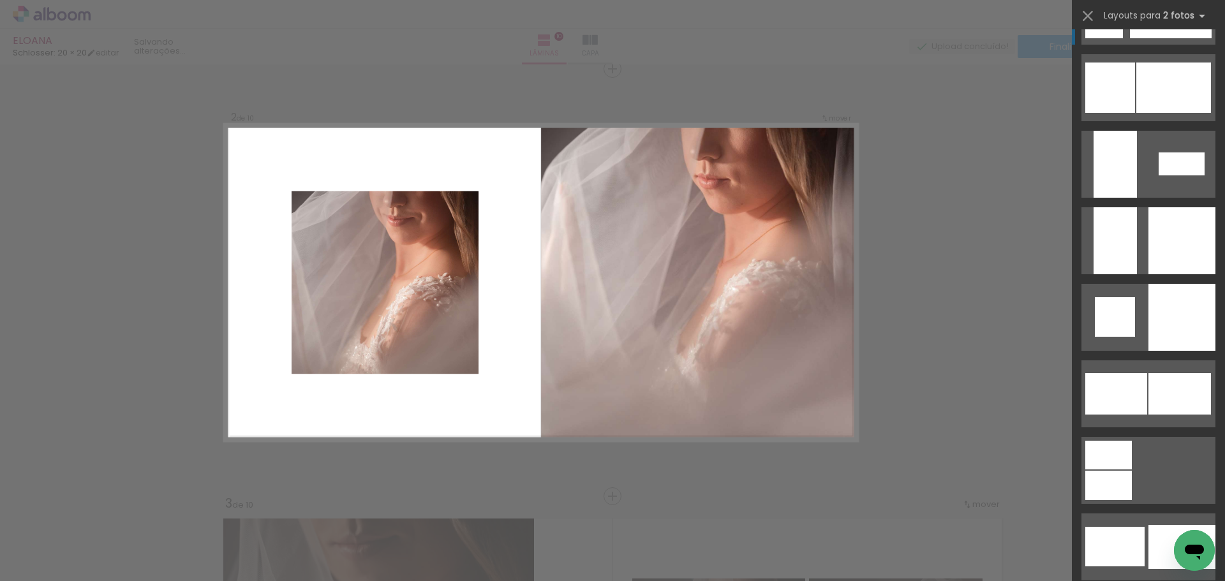
scroll to position [3127, 0]
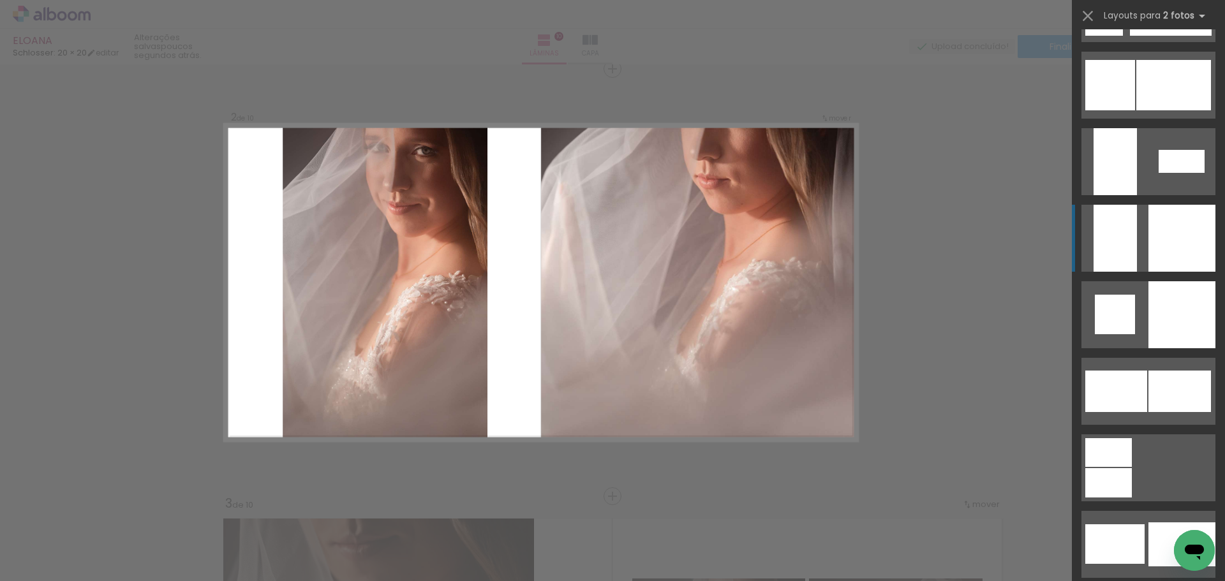
click at [1140, 250] on quentale-layouter at bounding box center [1149, 238] width 134 height 67
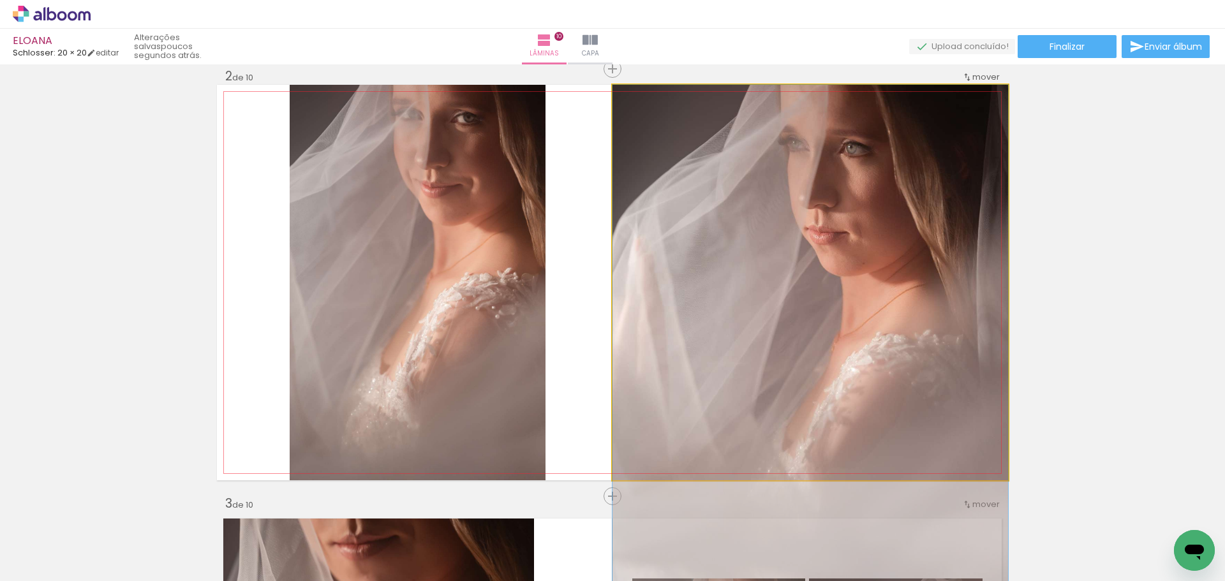
drag, startPoint x: 800, startPoint y: 285, endPoint x: 807, endPoint y: 364, distance: 79.4
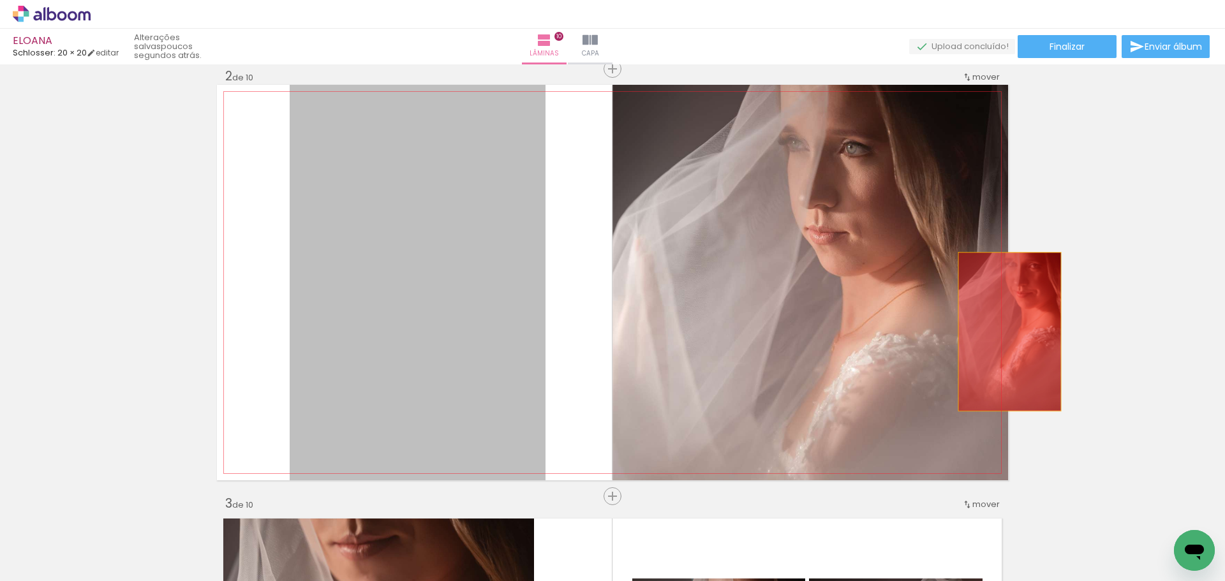
drag, startPoint x: 638, startPoint y: 308, endPoint x: 979, endPoint y: 325, distance: 341.3
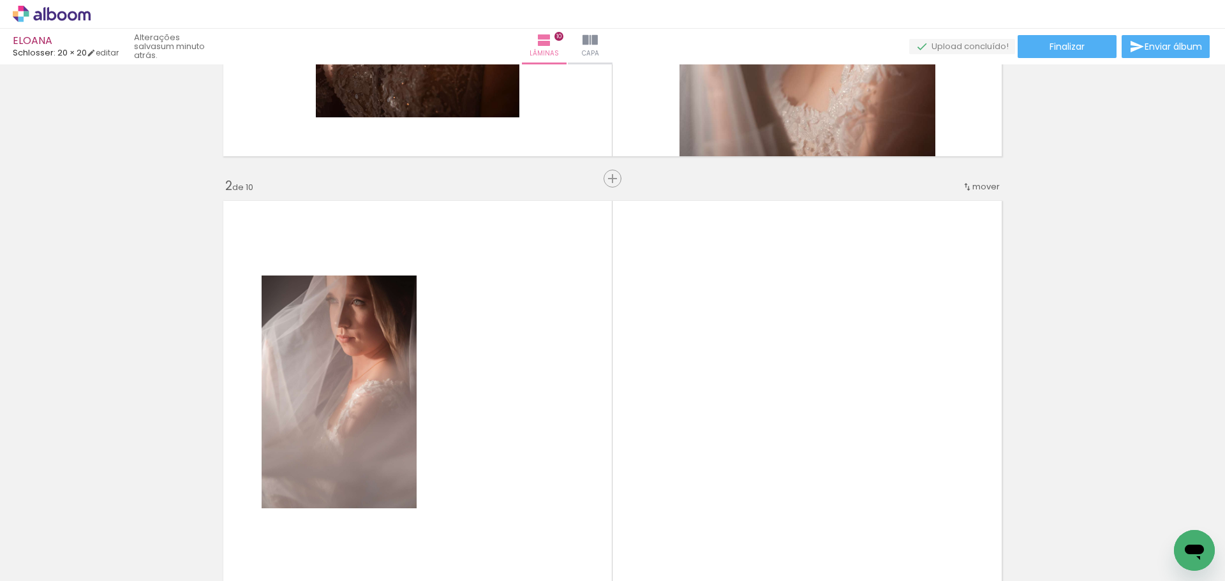
scroll to position [317, 0]
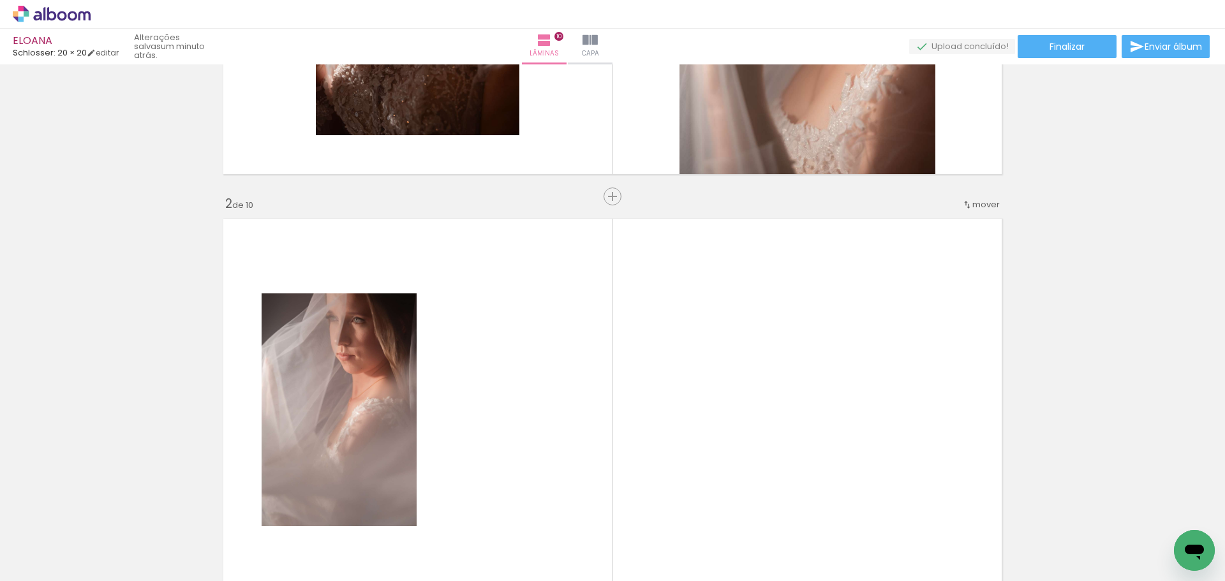
click at [622, 273] on quentale-layouter at bounding box center [612, 411] width 791 height 396
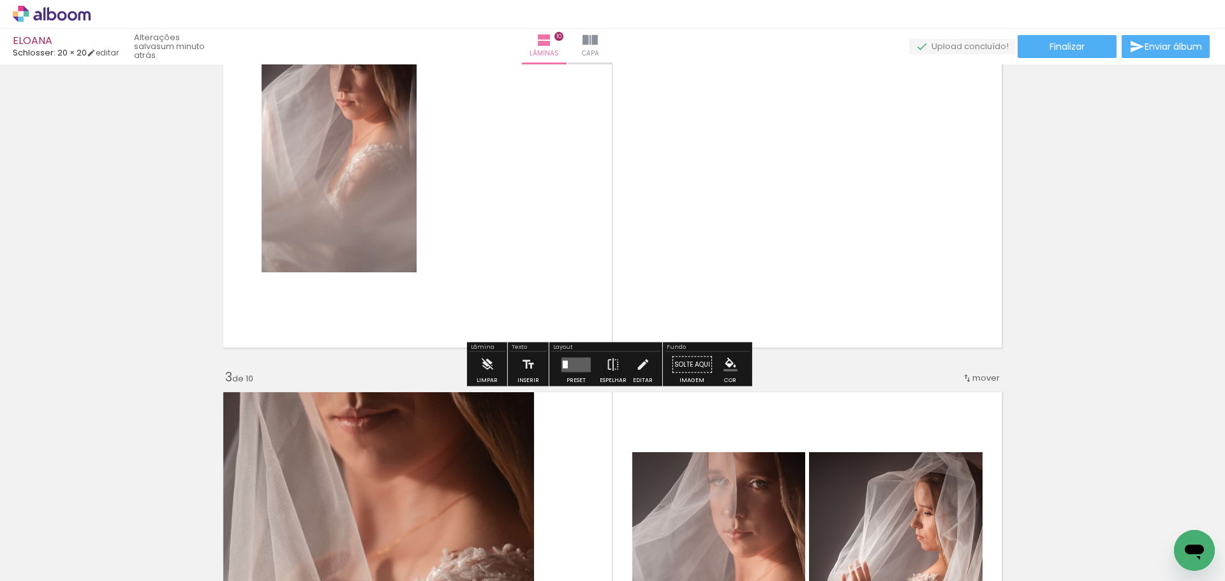
scroll to position [572, 0]
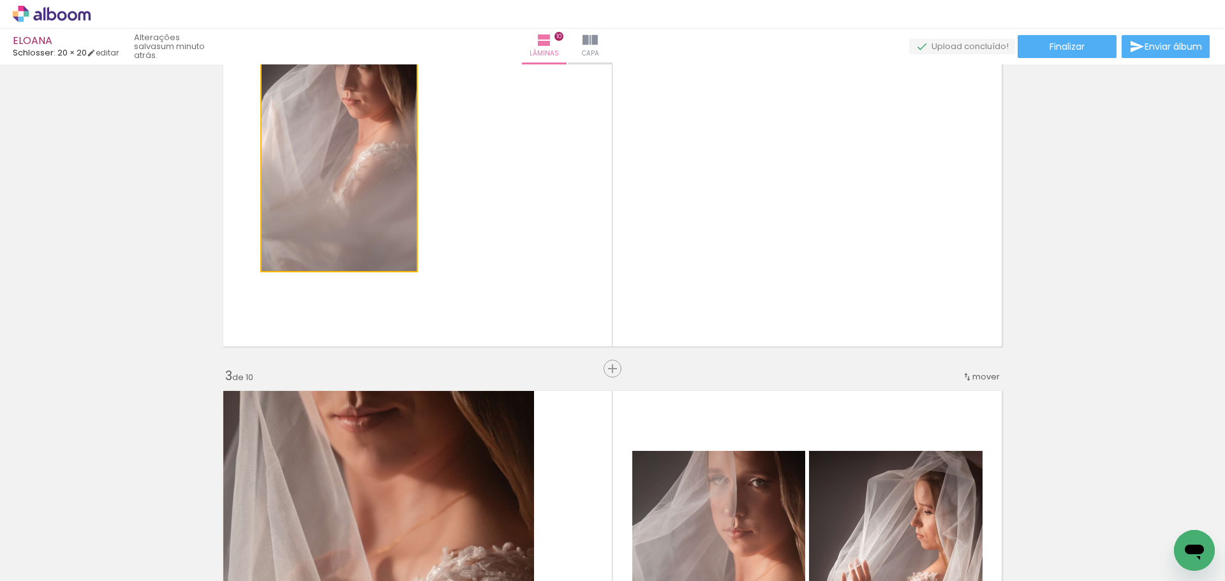
drag, startPoint x: 444, startPoint y: 242, endPoint x: 654, endPoint y: 246, distance: 210.0
click at [654, 246] on quentale-layouter at bounding box center [612, 155] width 791 height 396
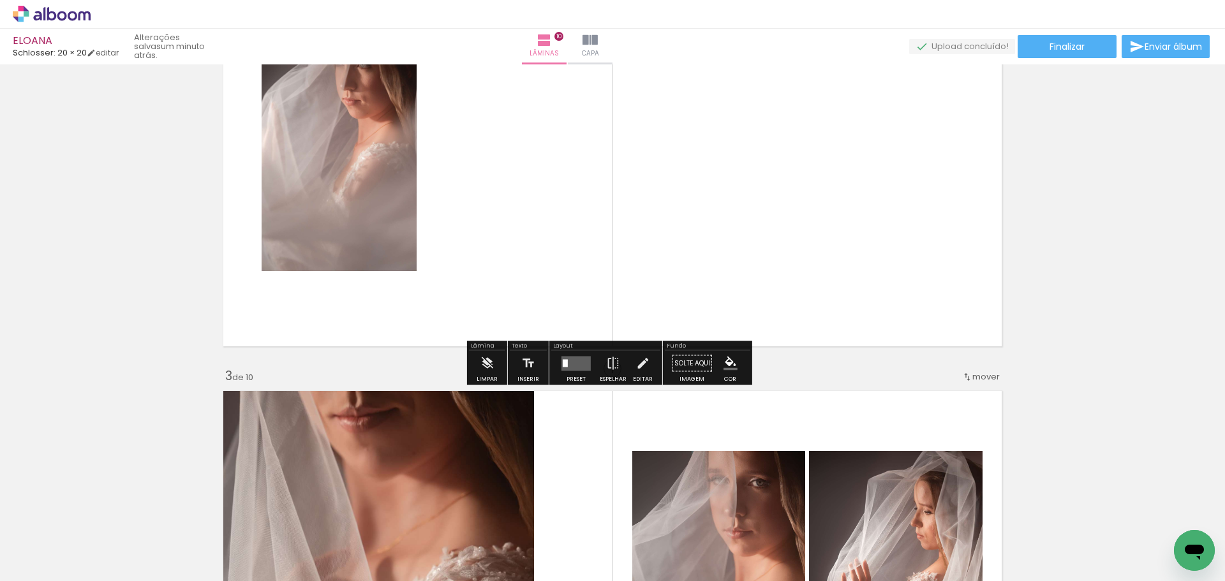
scroll to position [891, 0]
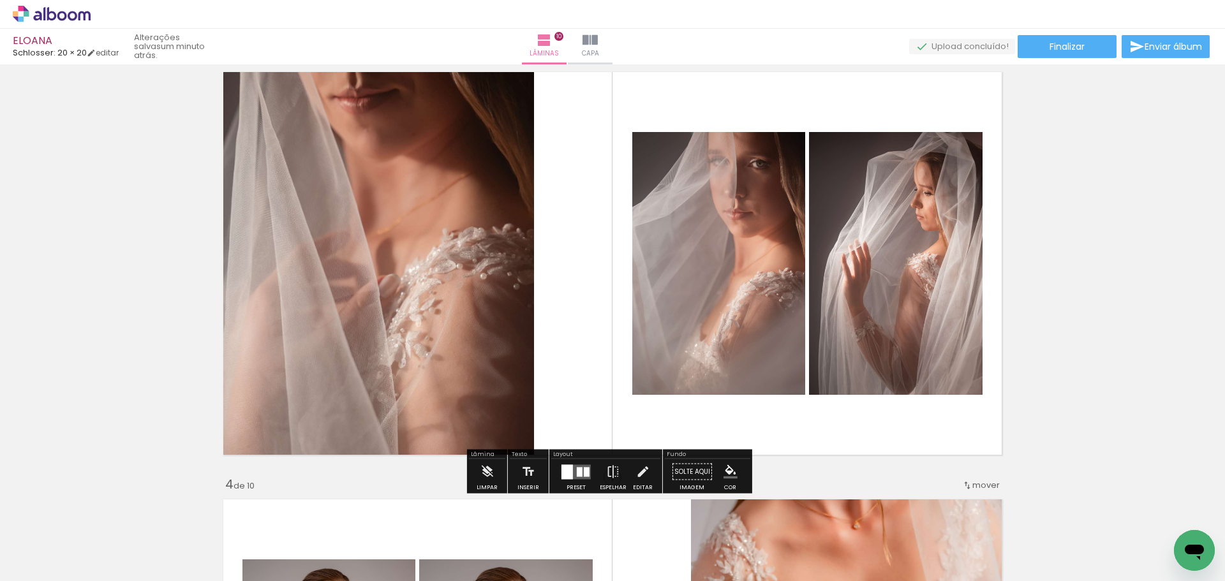
click at [673, 267] on quentale-photo at bounding box center [718, 263] width 173 height 263
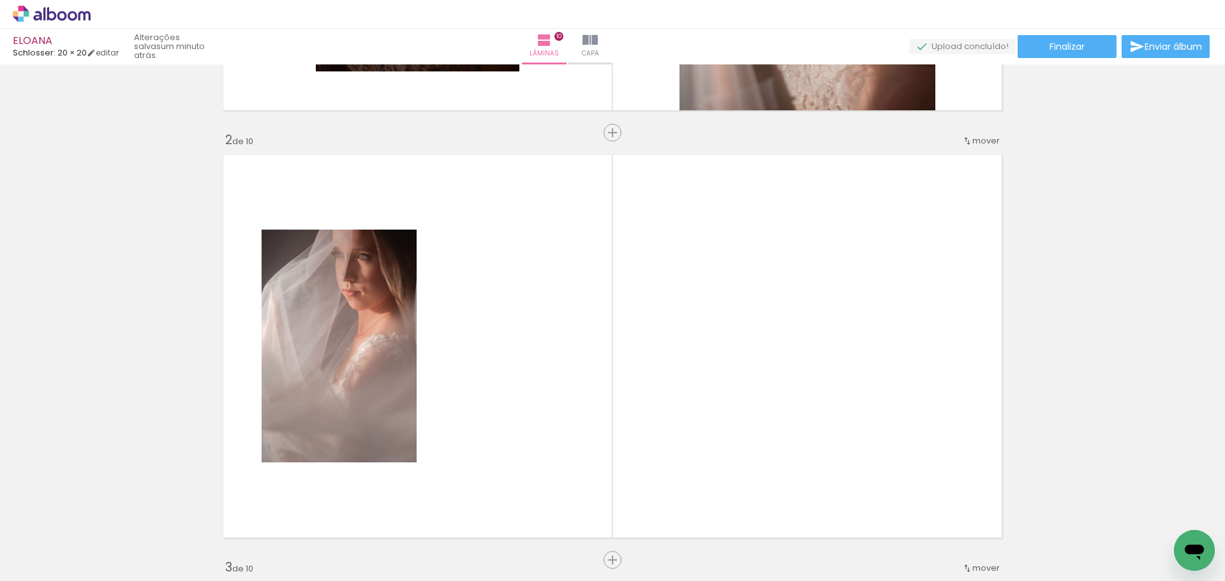
scroll to position [0, 2217]
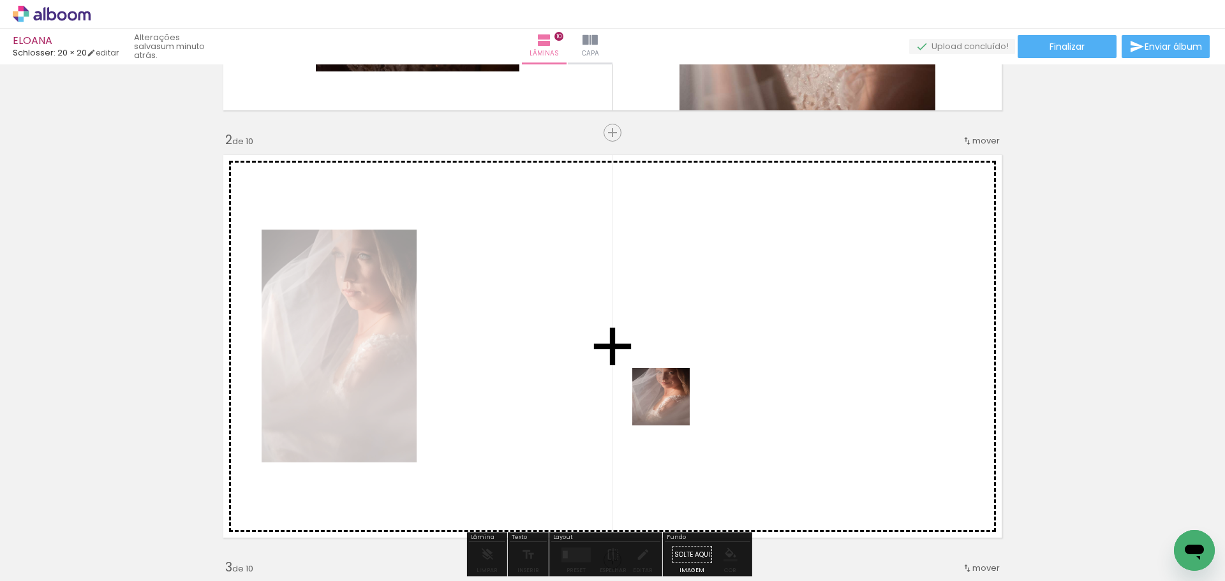
drag, startPoint x: 431, startPoint y: 546, endPoint x: 691, endPoint y: 394, distance: 301.5
click at [691, 395] on quentale-workspace at bounding box center [612, 290] width 1225 height 581
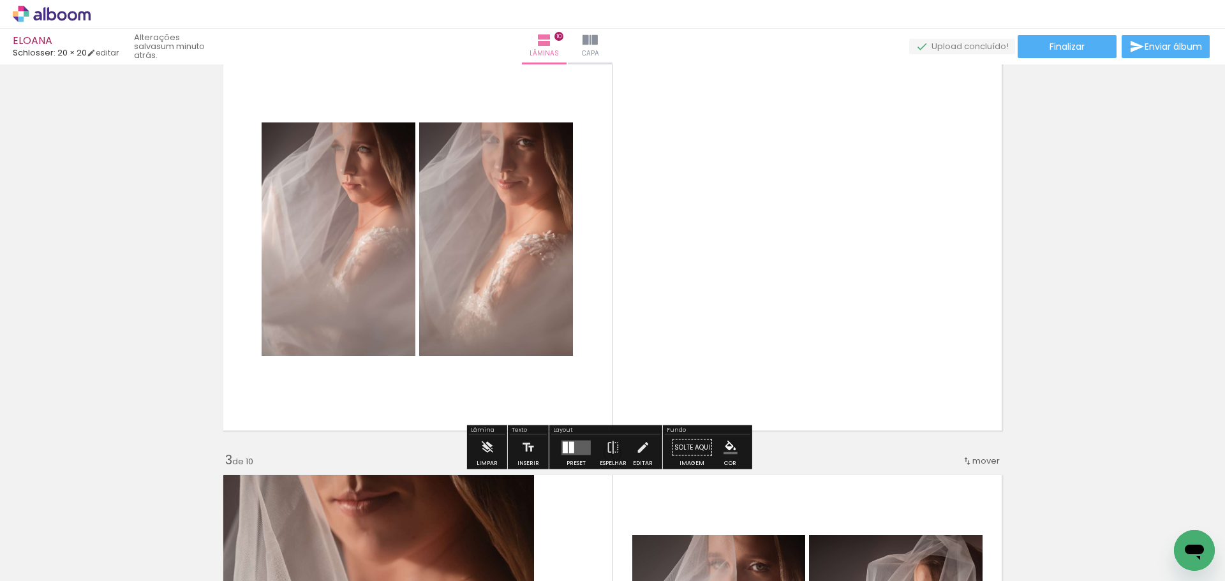
scroll to position [508, 0]
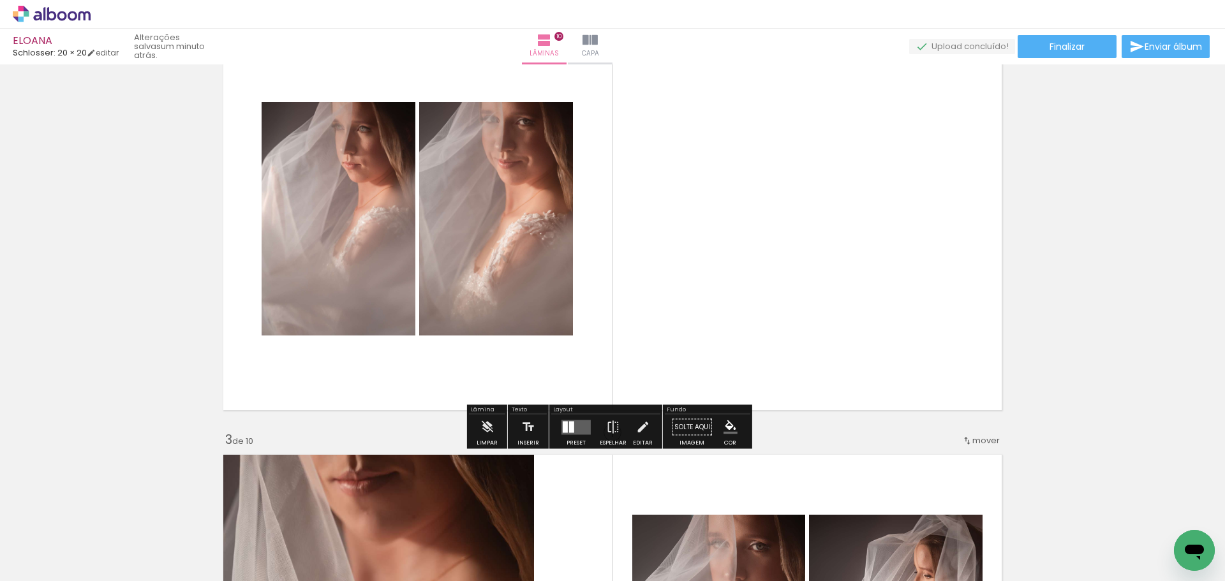
click at [574, 421] on quentale-layouter at bounding box center [576, 427] width 29 height 15
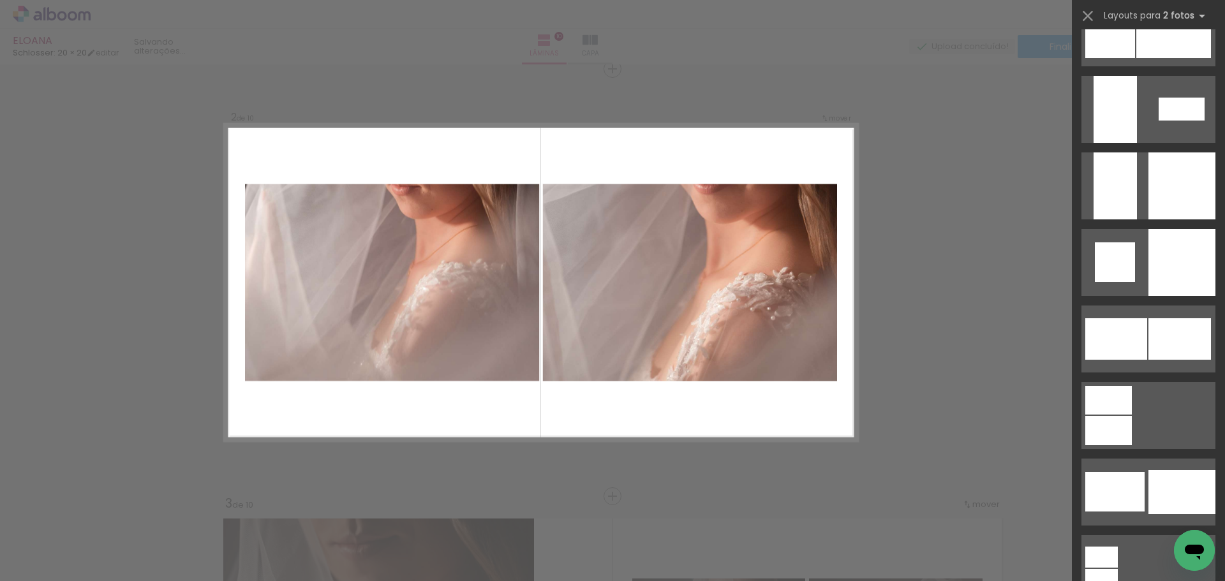
scroll to position [3191, 0]
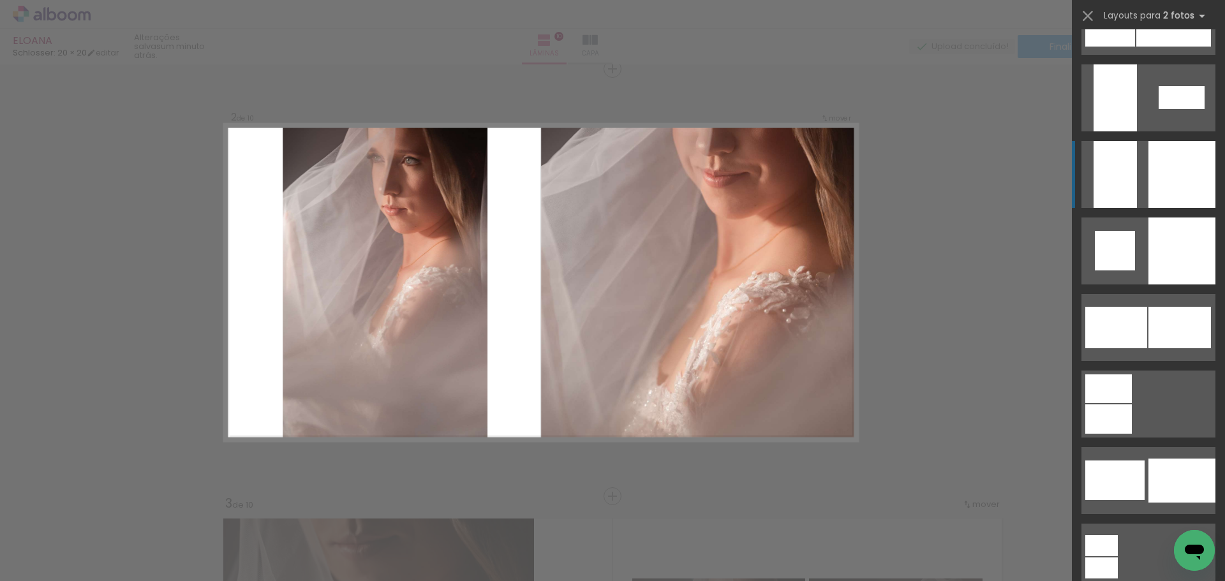
click at [1123, 165] on div at bounding box center [1115, 174] width 43 height 67
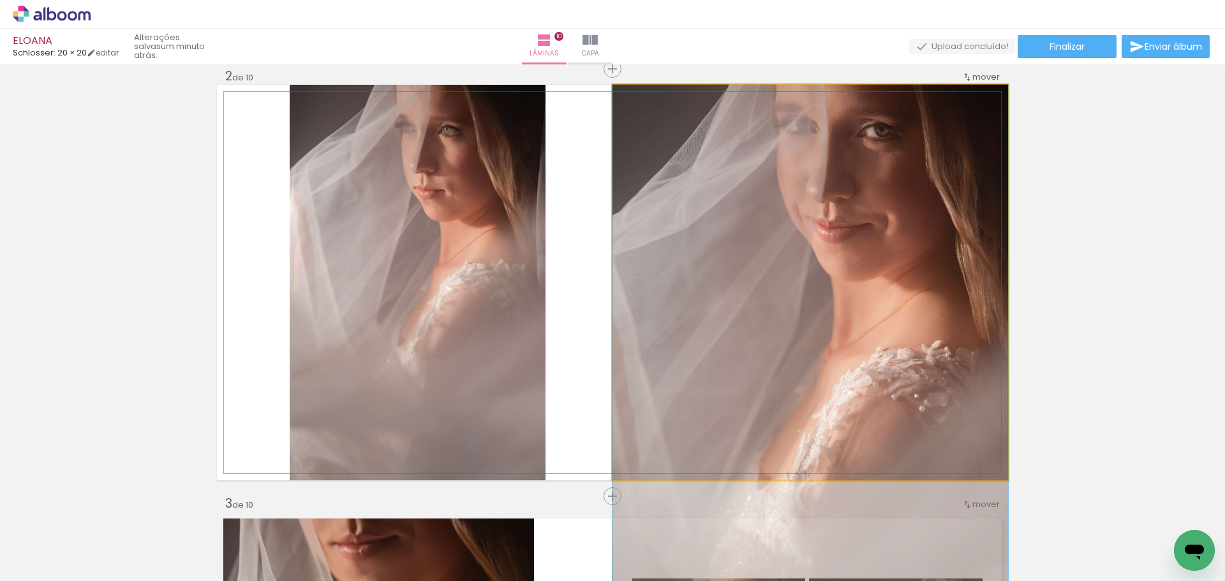
drag, startPoint x: 860, startPoint y: 293, endPoint x: 865, endPoint y: 372, distance: 79.3
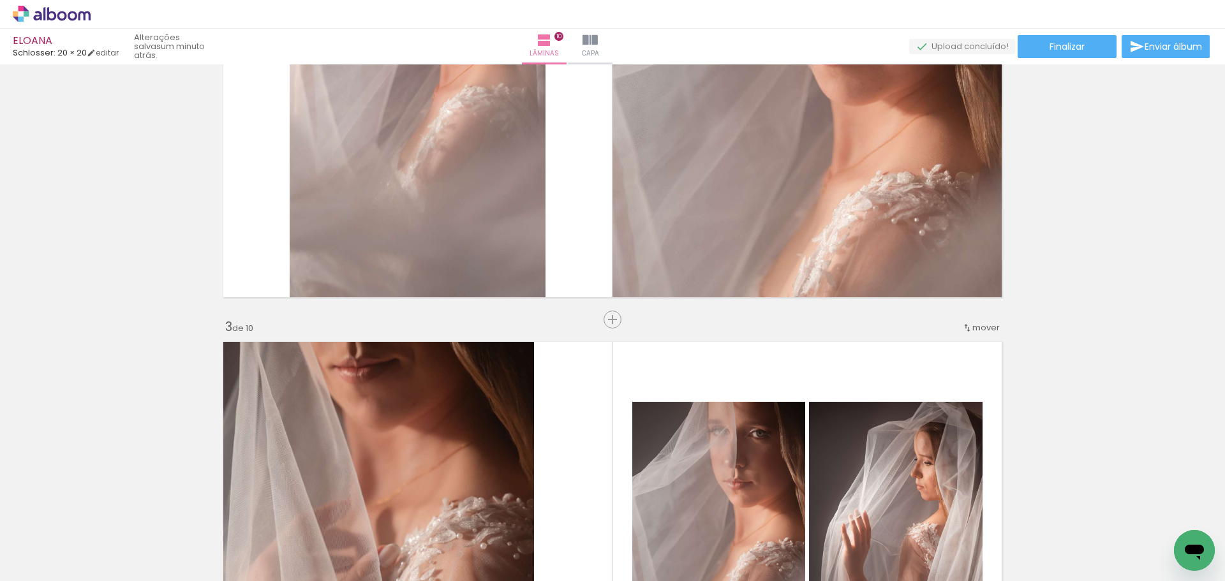
scroll to position [572, 0]
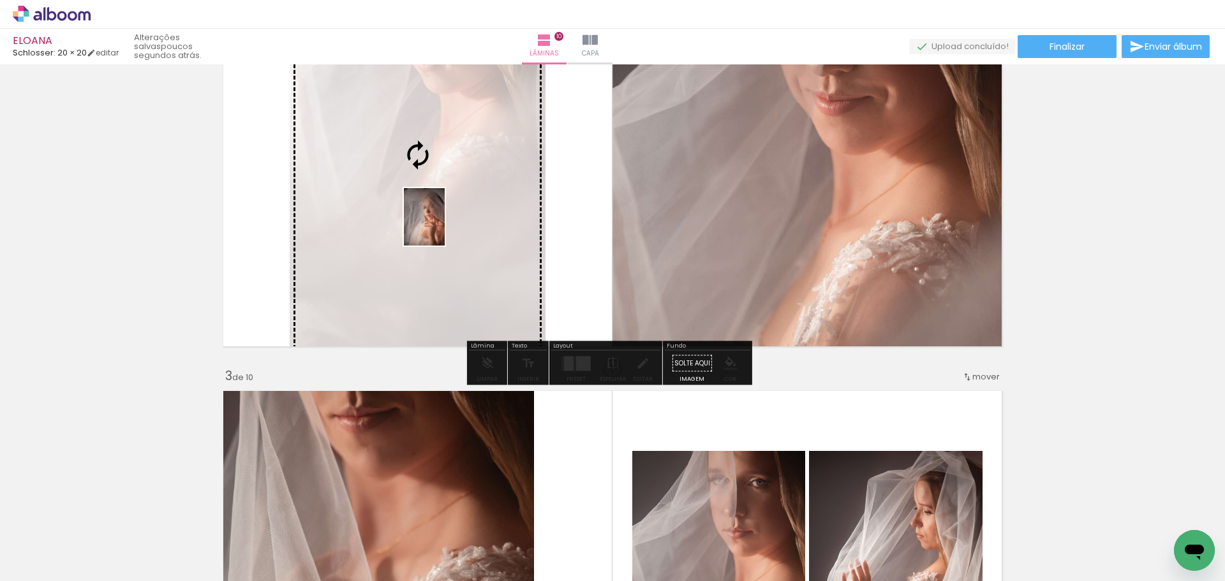
drag, startPoint x: 1068, startPoint y: 548, endPoint x: 442, endPoint y: 227, distance: 703.9
click at [442, 227] on quentale-workspace at bounding box center [612, 290] width 1225 height 581
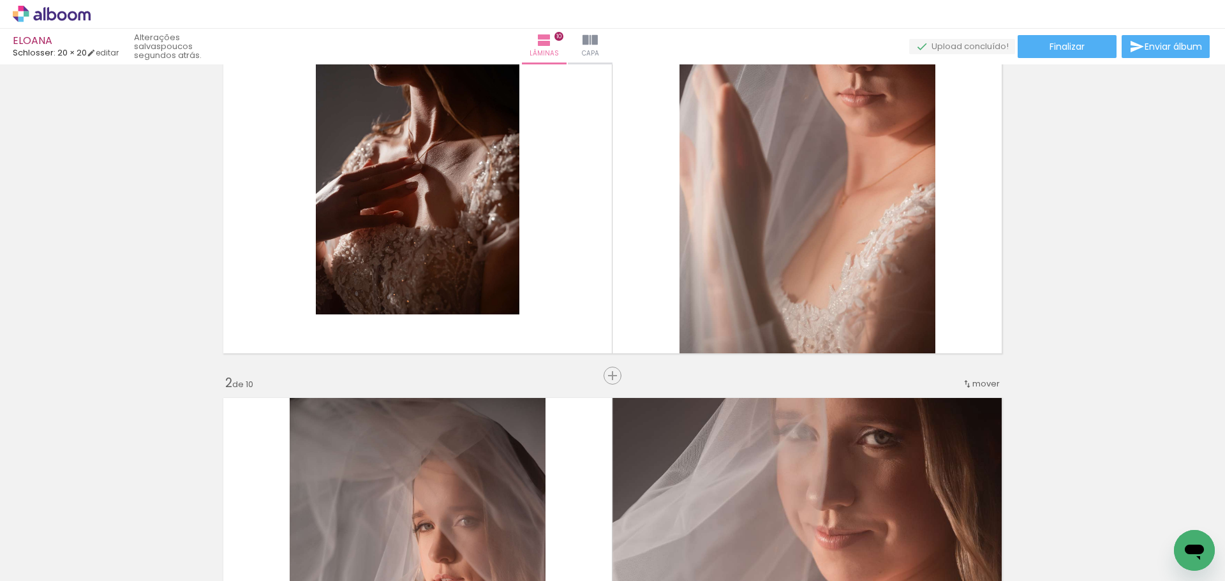
scroll to position [380, 0]
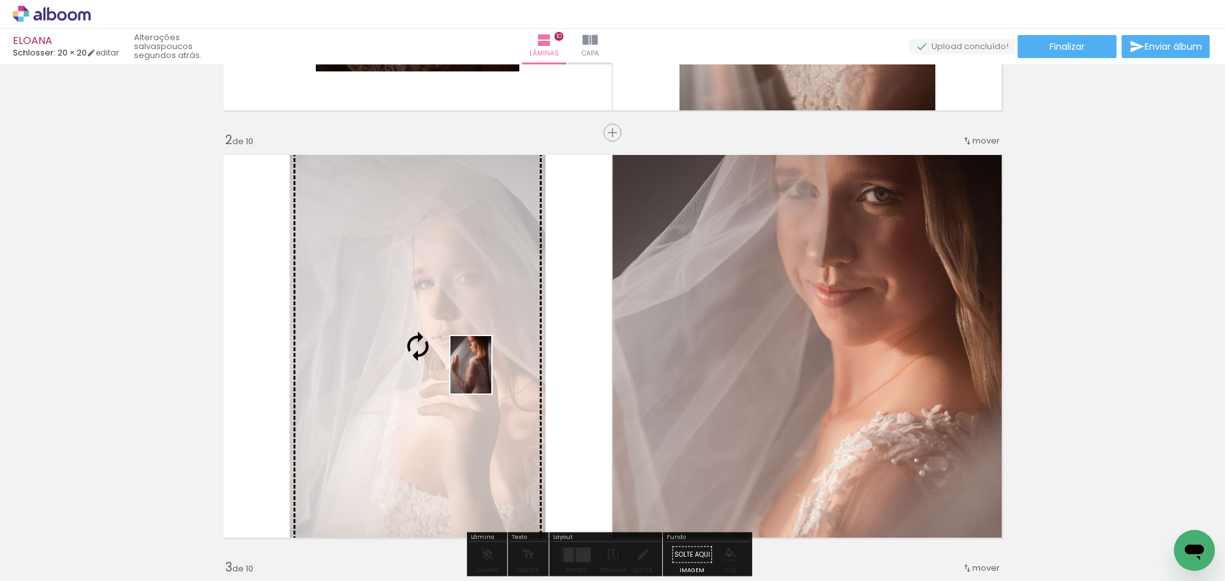
drag, startPoint x: 669, startPoint y: 435, endPoint x: 489, endPoint y: 375, distance: 190.5
click at [489, 375] on quentale-workspace at bounding box center [612, 290] width 1225 height 581
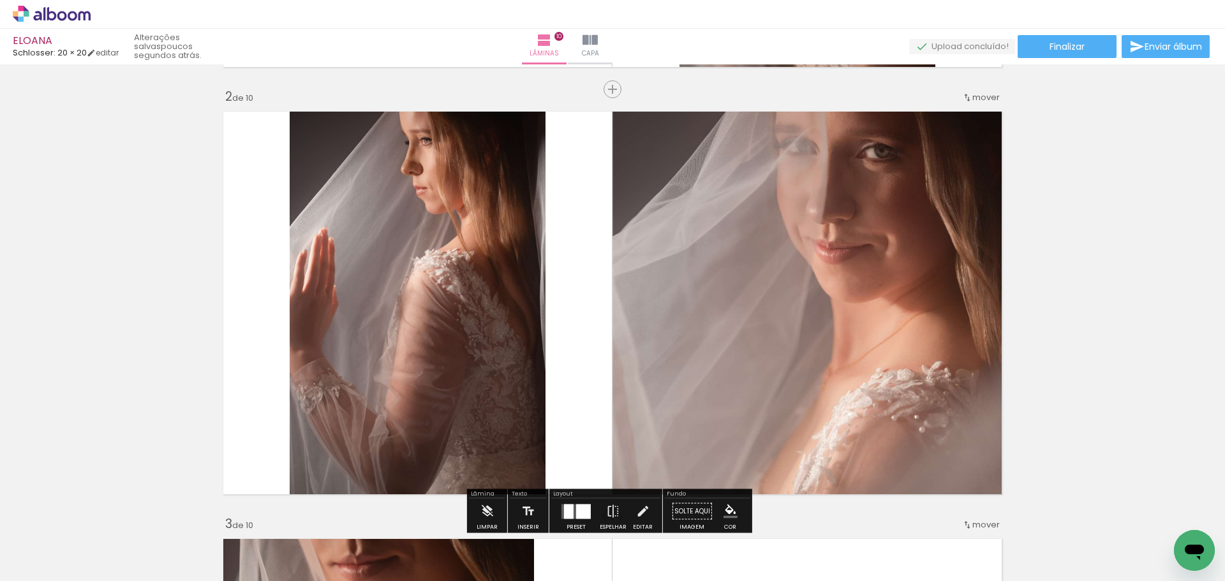
scroll to position [444, 0]
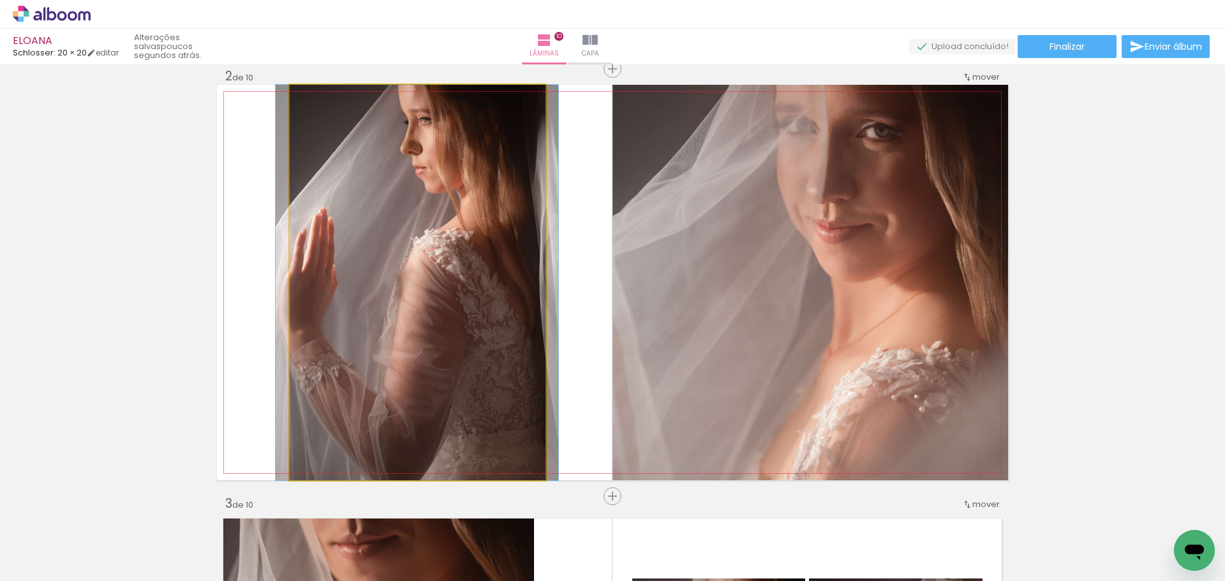
drag, startPoint x: 462, startPoint y: 273, endPoint x: 461, endPoint y: 283, distance: 10.2
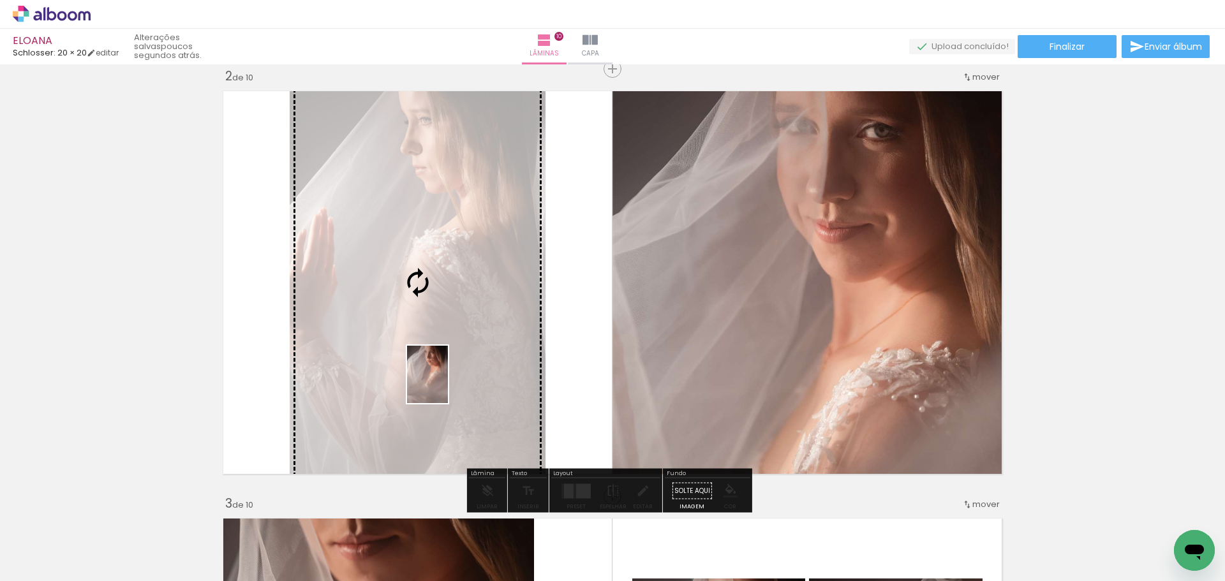
drag, startPoint x: 566, startPoint y: 544, endPoint x: 445, endPoint y: 384, distance: 200.0
click at [445, 384] on quentale-workspace at bounding box center [612, 290] width 1225 height 581
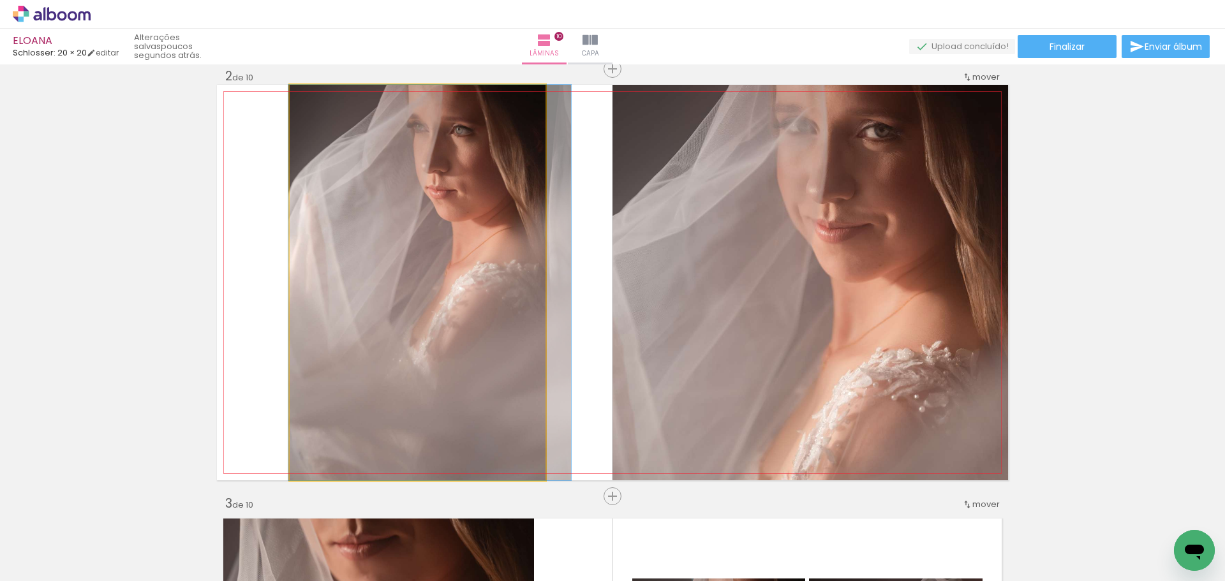
drag, startPoint x: 445, startPoint y: 384, endPoint x: 461, endPoint y: 418, distance: 37.1
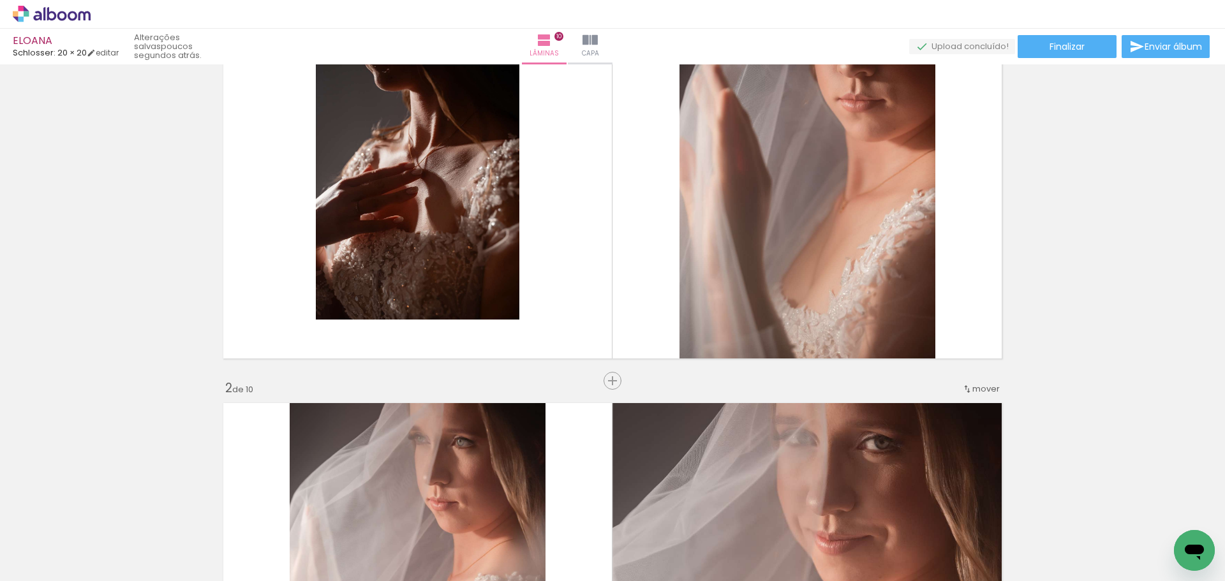
scroll to position [0, 0]
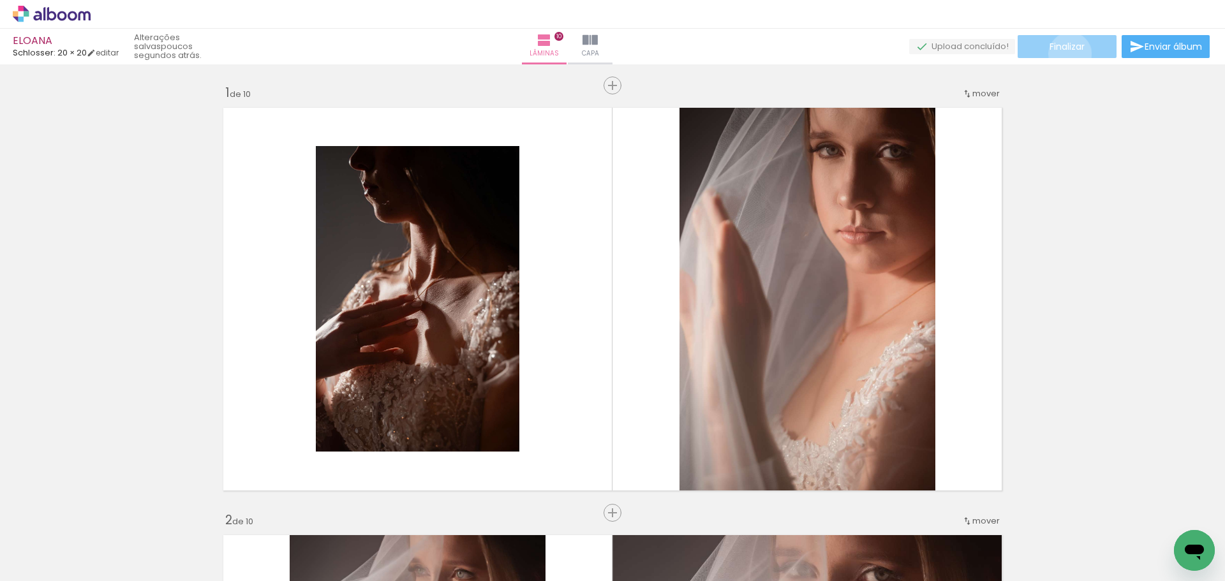
click at [1066, 54] on paper-button "Finalizar" at bounding box center [1067, 46] width 99 height 23
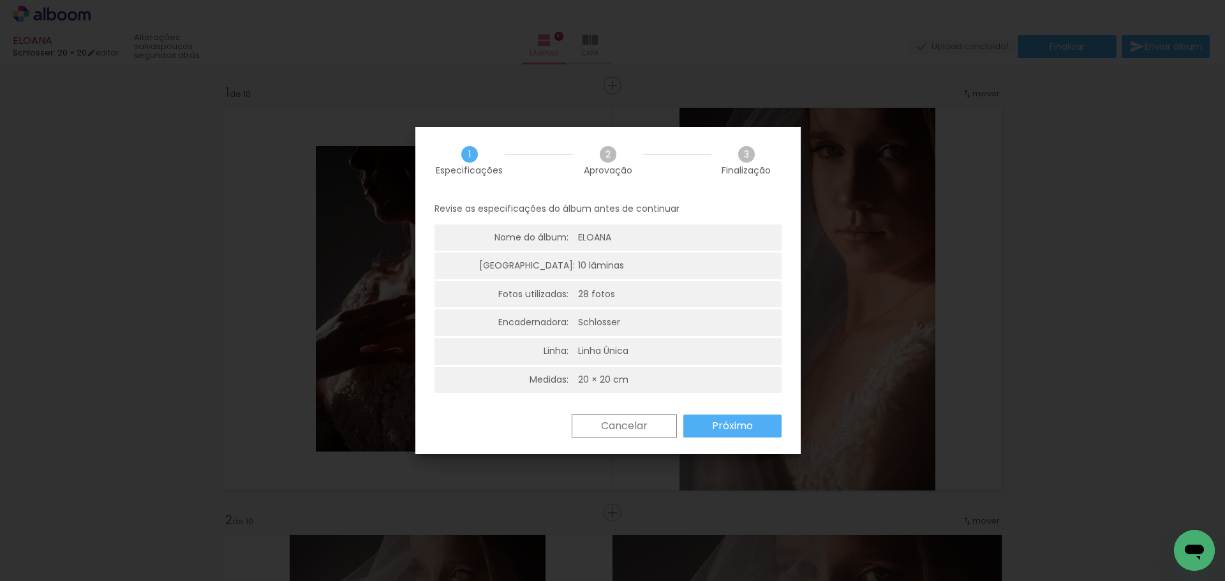
click at [0, 0] on slot "Próximo" at bounding box center [0, 0] width 0 height 0
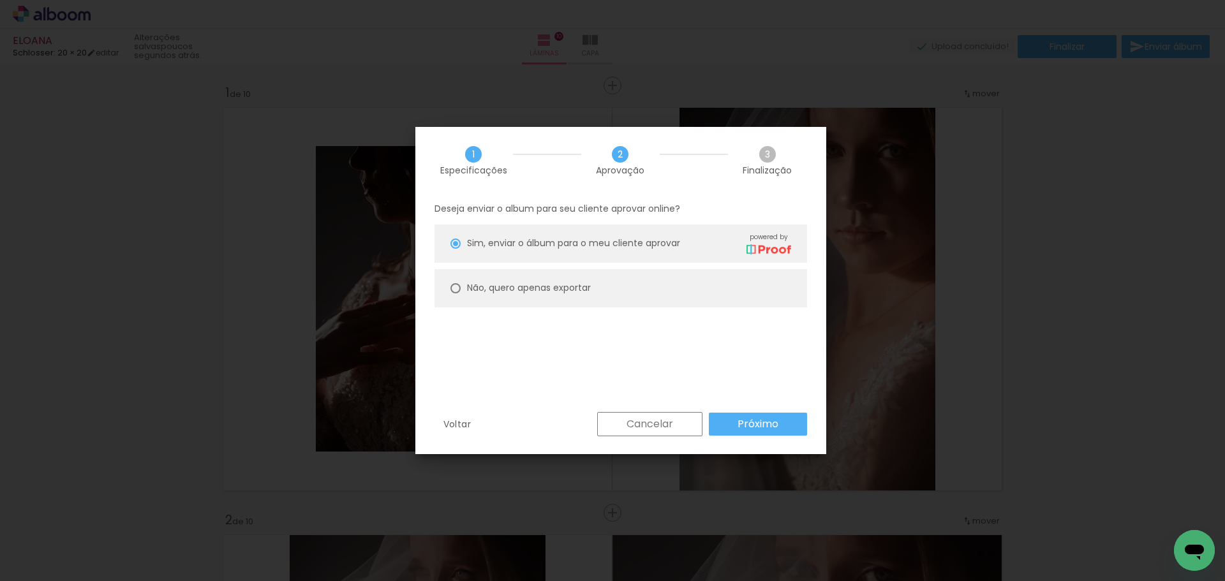
click at [527, 281] on paper-radio-button "Não, quero apenas exportar" at bounding box center [621, 288] width 373 height 38
type paper-radio-button "on"
click at [0, 0] on slot "Próximo" at bounding box center [0, 0] width 0 height 0
type input "Alta, 300 DPI"
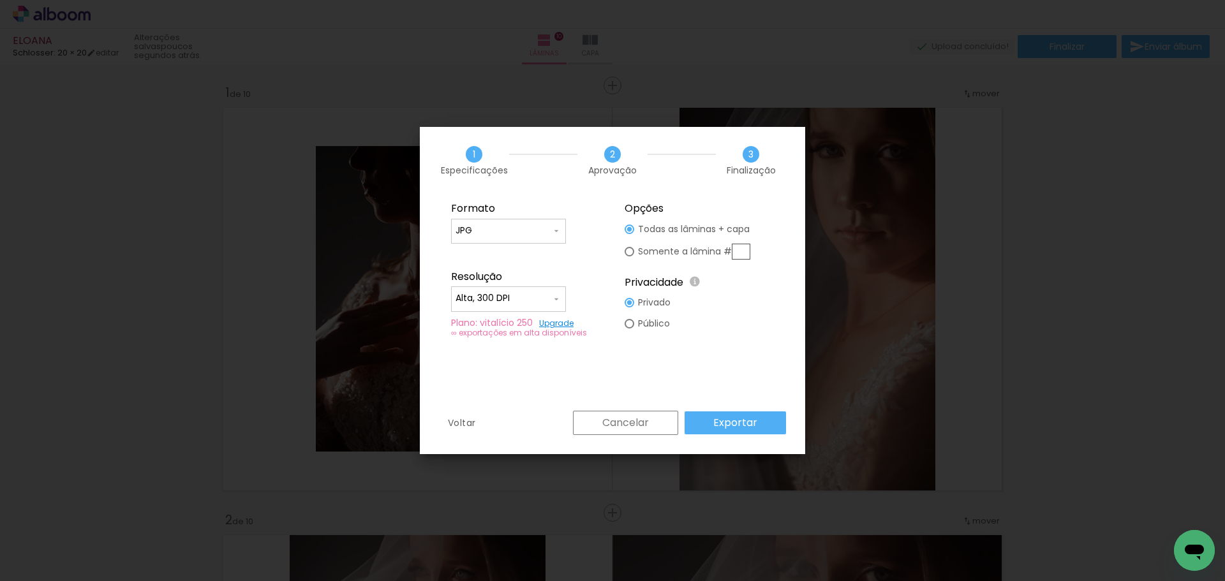
click at [0, 0] on slot "Exportar" at bounding box center [0, 0] width 0 height 0
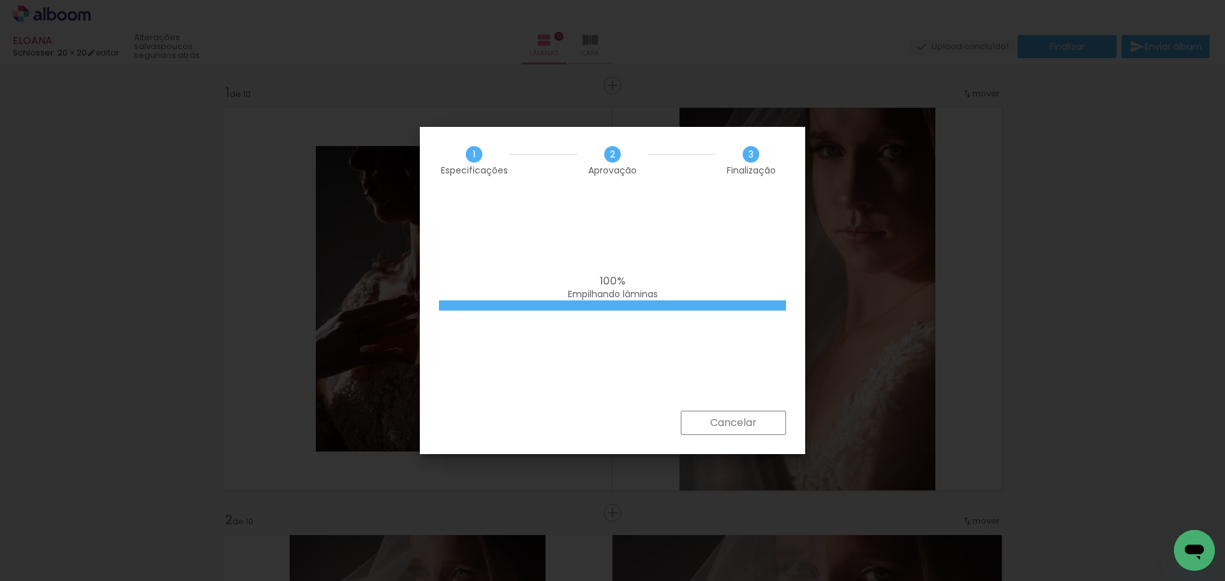
scroll to position [0, 2217]
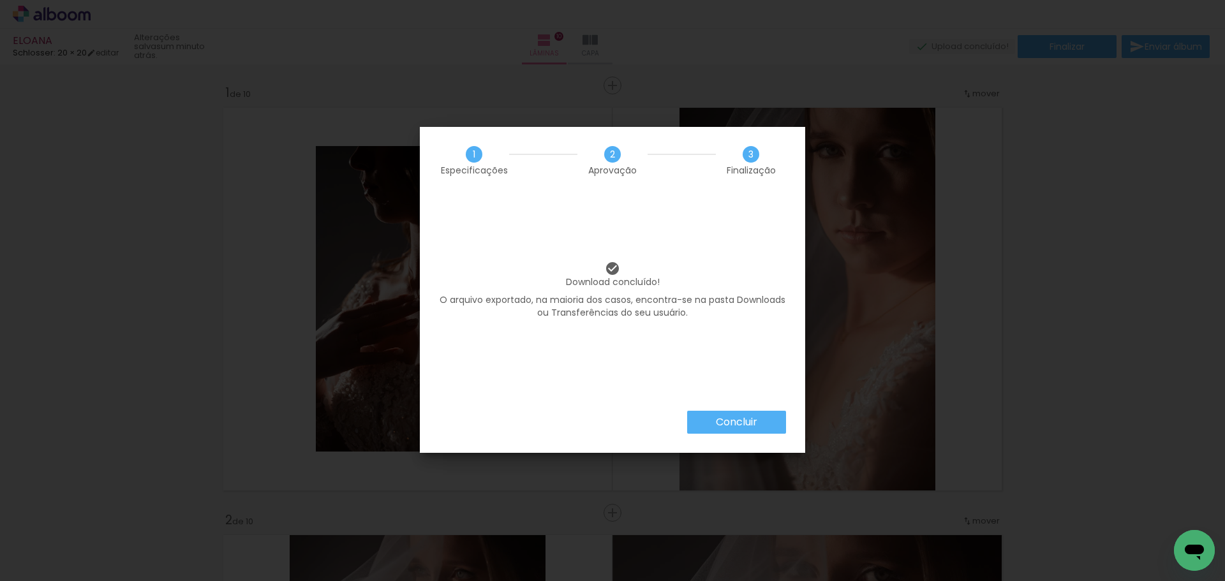
click at [747, 412] on paper-button "Concluir" at bounding box center [736, 422] width 99 height 23
